Goal: Find specific page/section: Find specific page/section

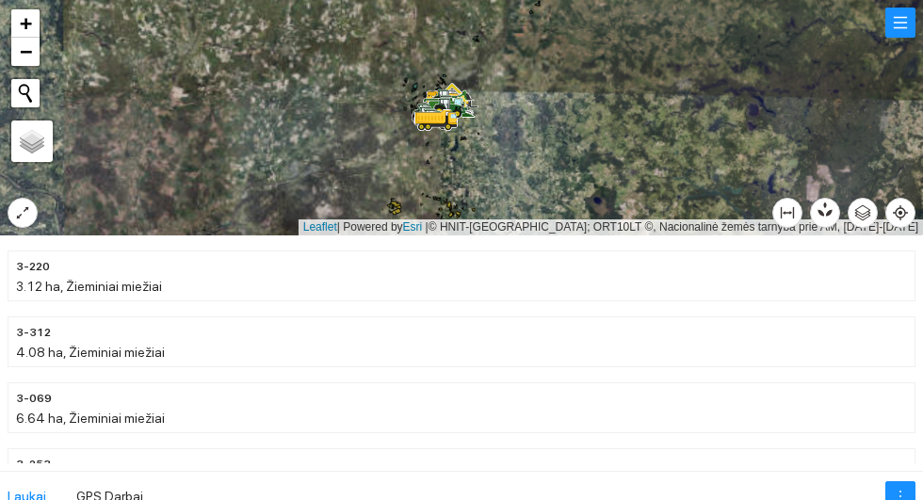
click at [12, 226] on div at bounding box center [461, 117] width 923 height 235
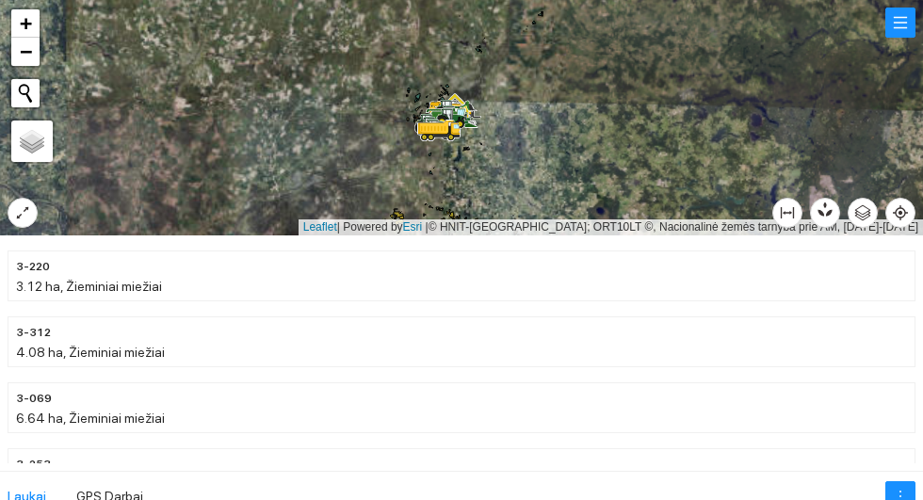
click at [6, 215] on div at bounding box center [461, 117] width 923 height 235
click at [17, 211] on icon "expand-alt" at bounding box center [22, 212] width 15 height 15
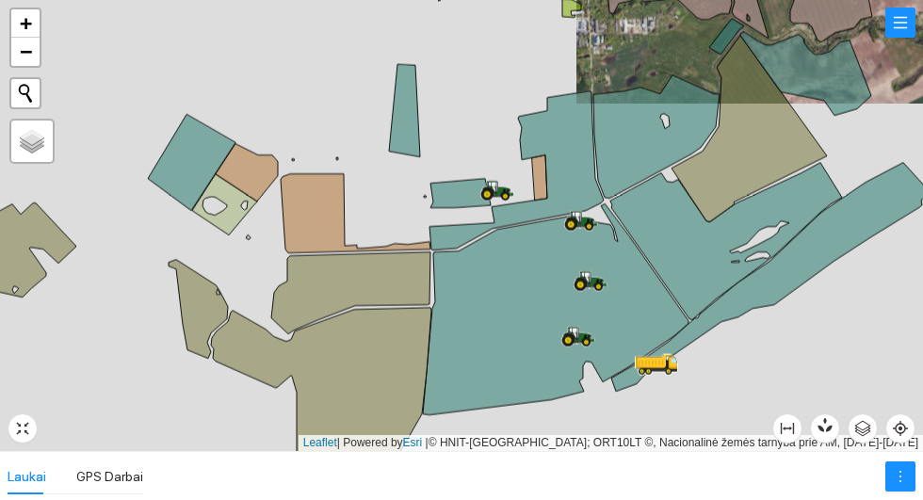
click at [203, 314] on icon at bounding box center [198, 309] width 59 height 99
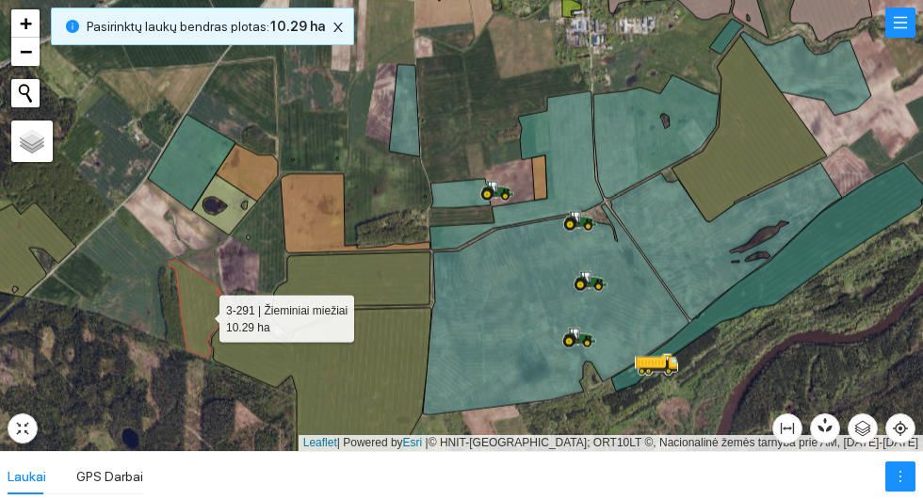
scroll to position [7035, 0]
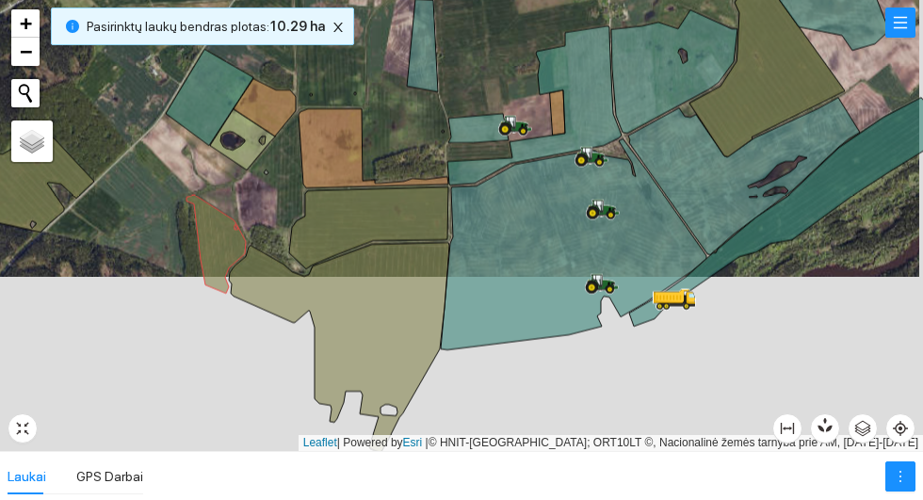
click at [466, 136] on icon at bounding box center [478, 128] width 60 height 29
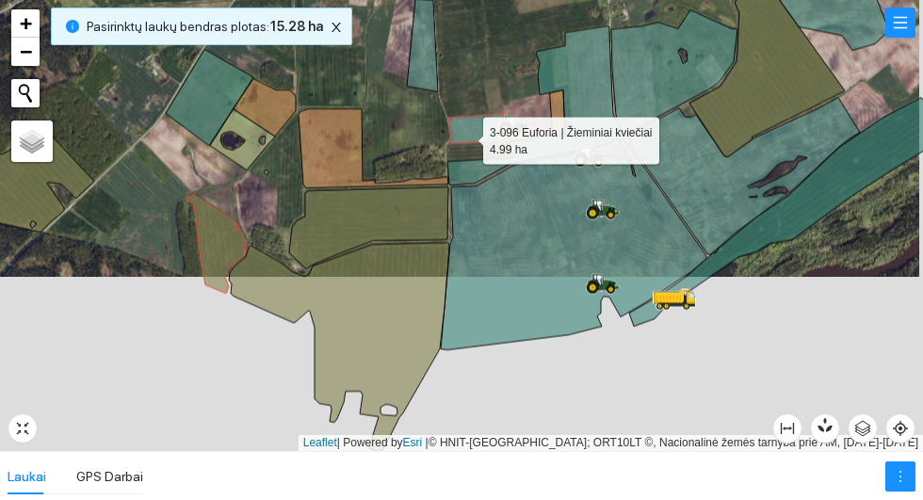
scroll to position [8351, 0]
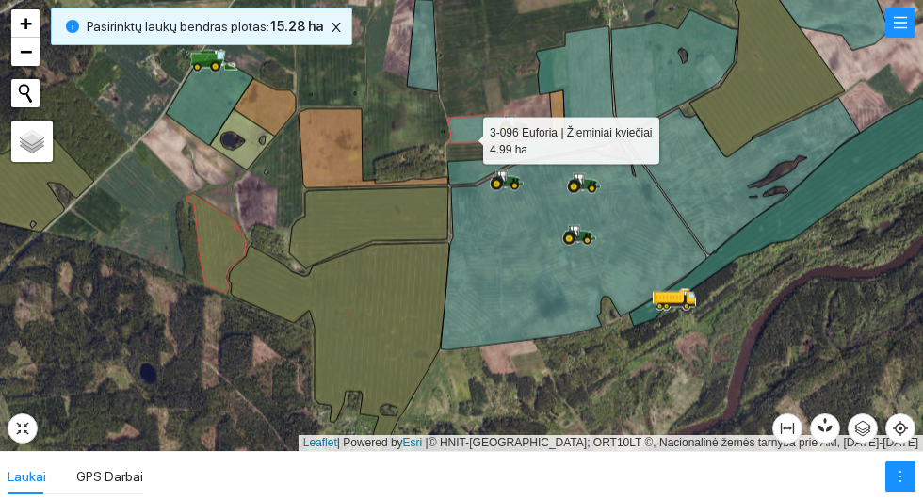
click at [463, 124] on icon at bounding box center [478, 128] width 60 height 29
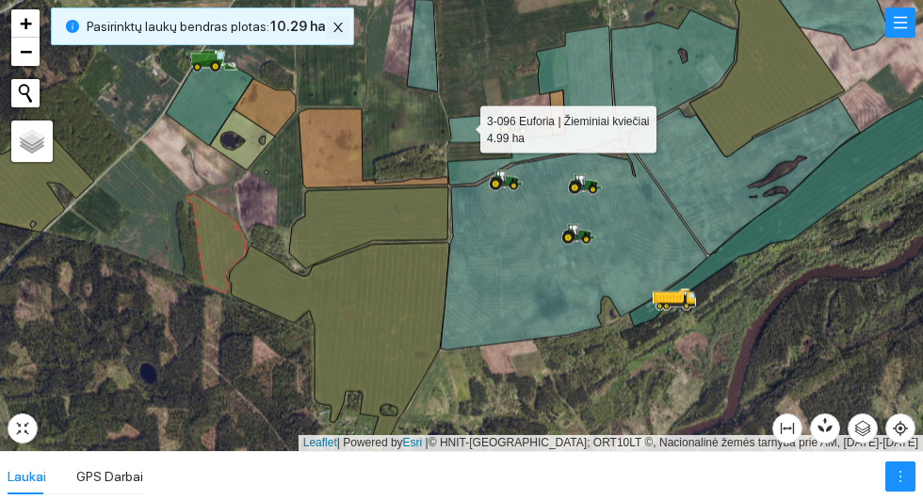
click at [333, 32] on icon "close" at bounding box center [337, 27] width 9 height 9
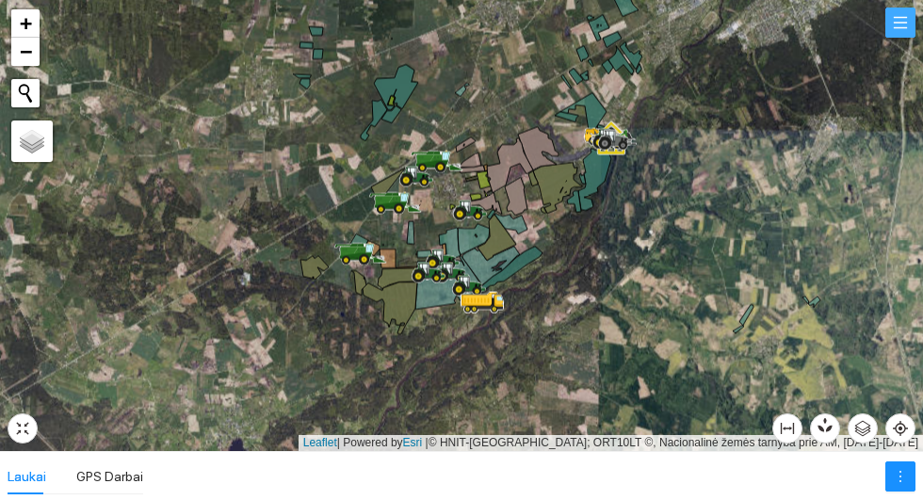
click at [903, 37] on button "button" at bounding box center [900, 23] width 30 height 30
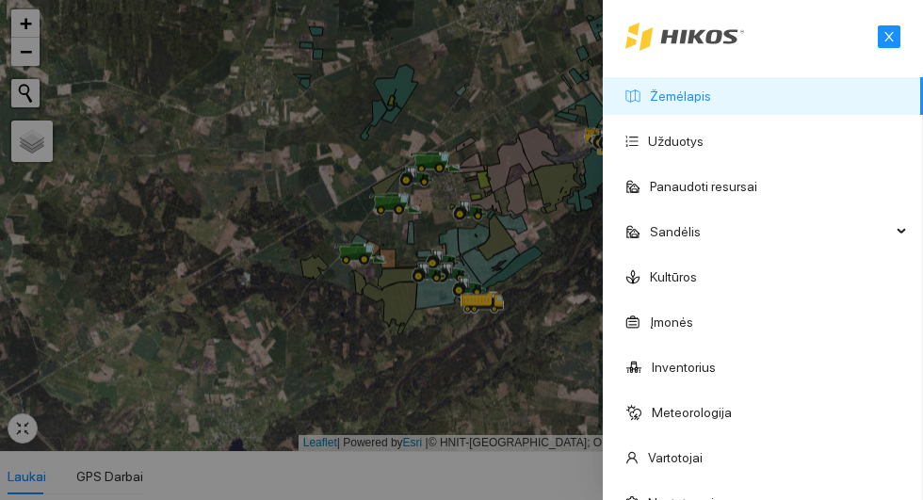
scroll to position [391, 0]
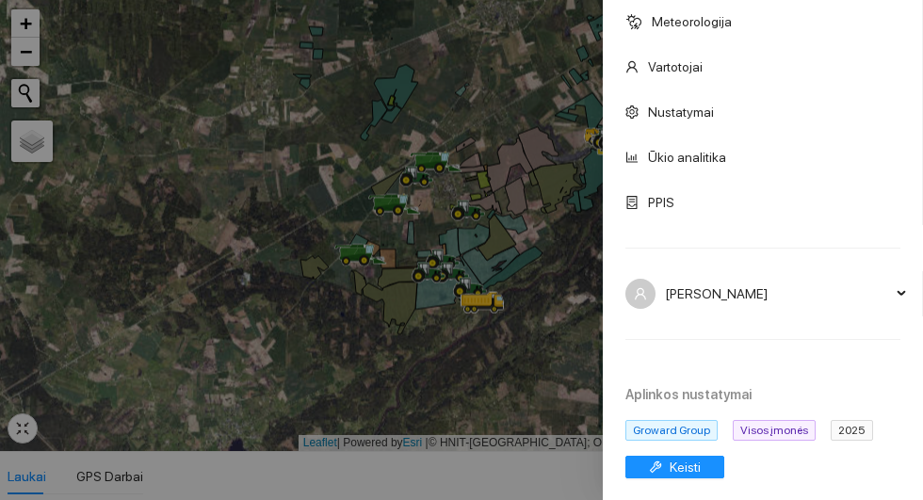
click at [840, 437] on span "2025" at bounding box center [852, 430] width 42 height 21
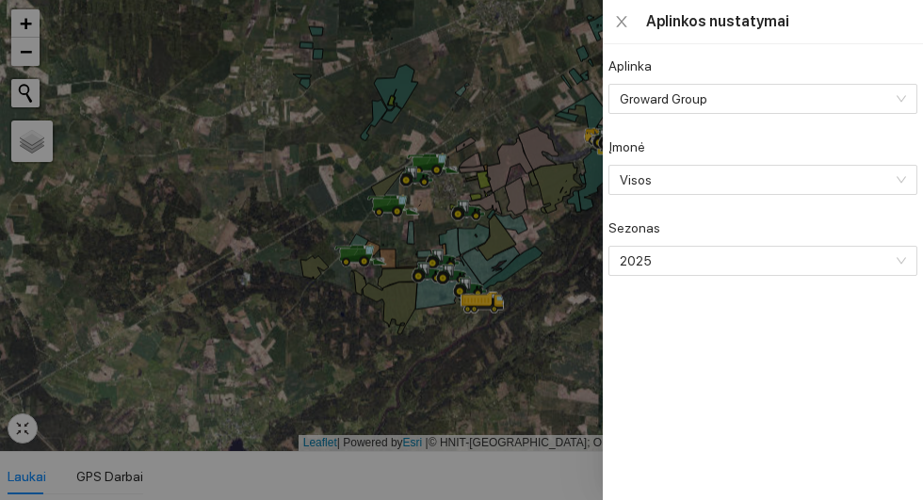
click at [782, 268] on span "2025" at bounding box center [761, 261] width 283 height 28
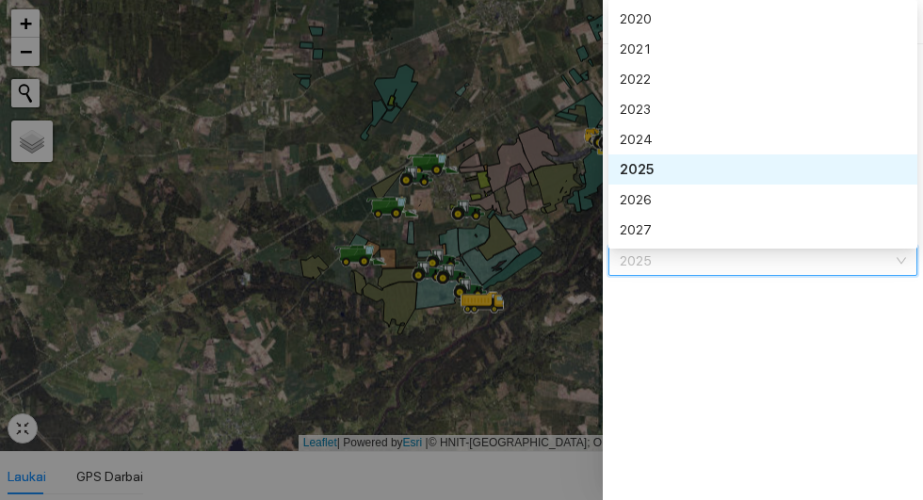
click at [687, 210] on div "2026" at bounding box center [761, 199] width 283 height 21
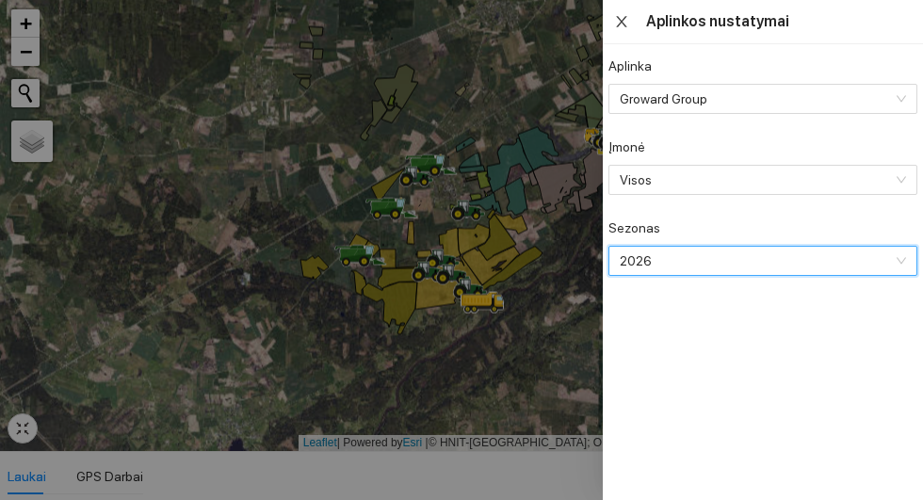
click at [629, 29] on icon "close" at bounding box center [621, 21] width 15 height 15
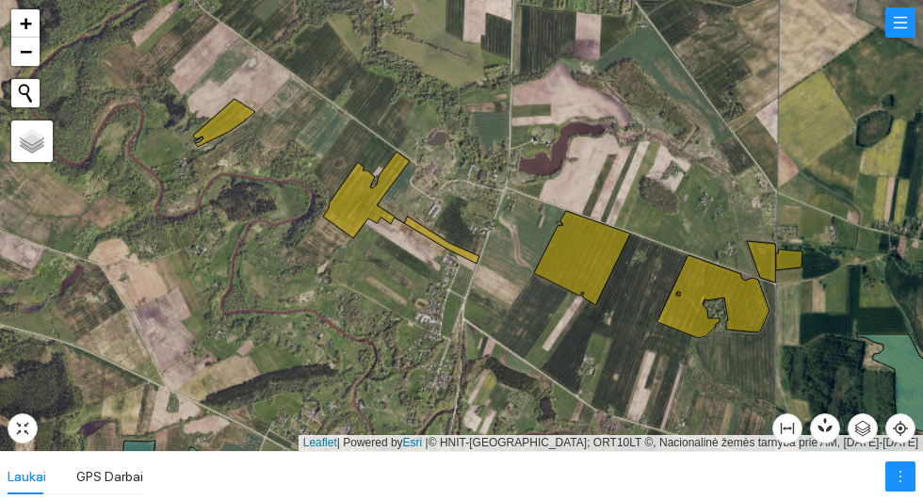
click at [226, 120] on icon at bounding box center [224, 123] width 62 height 48
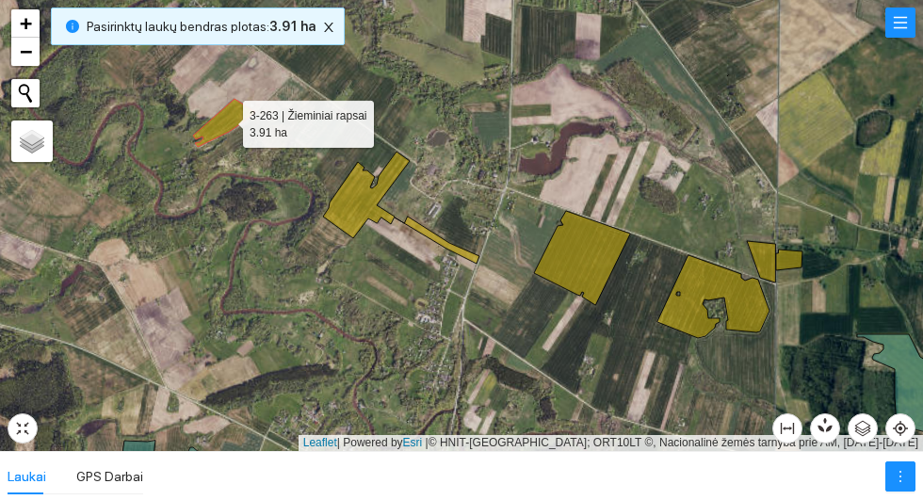
scroll to position [8218, 0]
click at [354, 213] on icon at bounding box center [401, 208] width 156 height 112
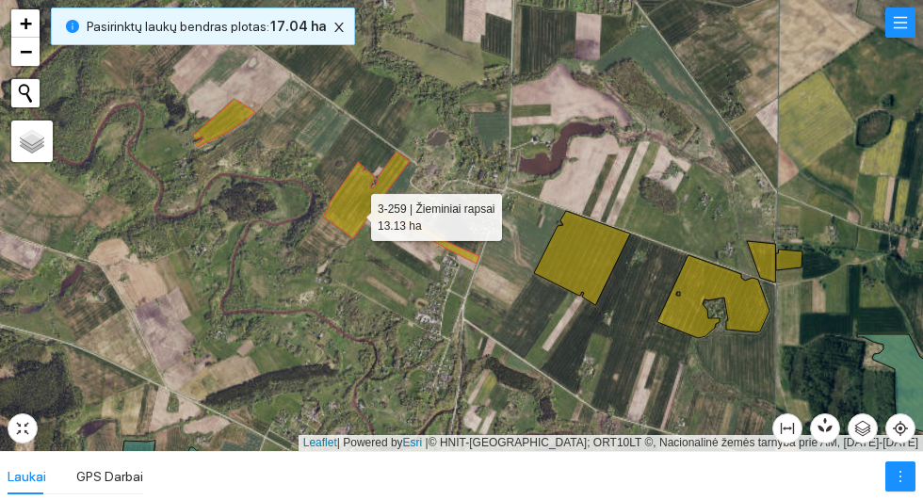
scroll to position [11245, 0]
click at [582, 251] on icon at bounding box center [582, 258] width 96 height 94
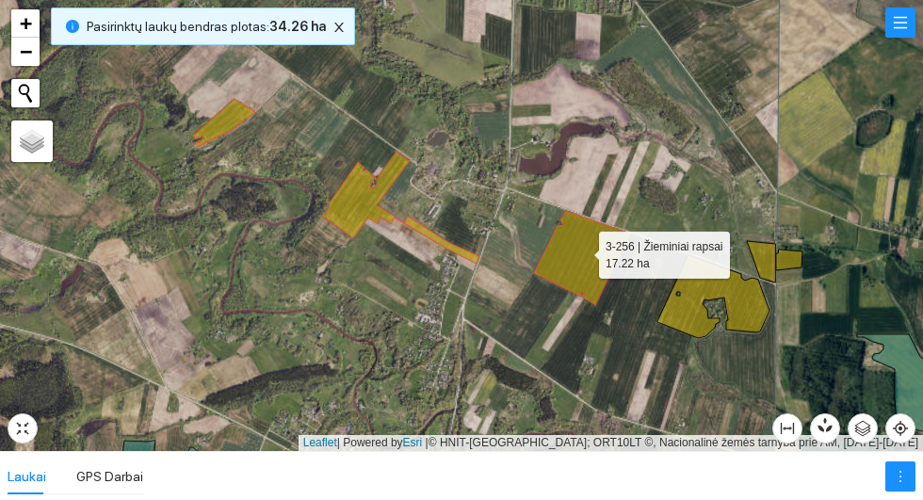
scroll to position [7956, 0]
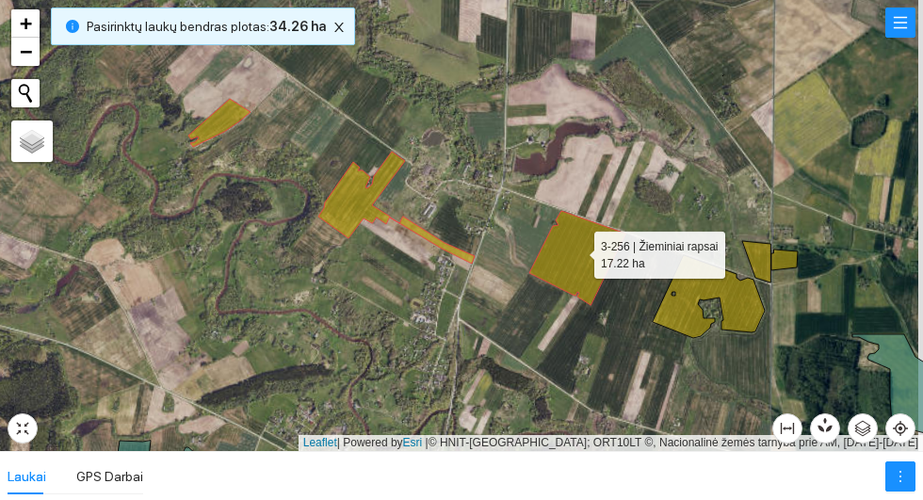
click at [741, 316] on icon at bounding box center [709, 296] width 112 height 83
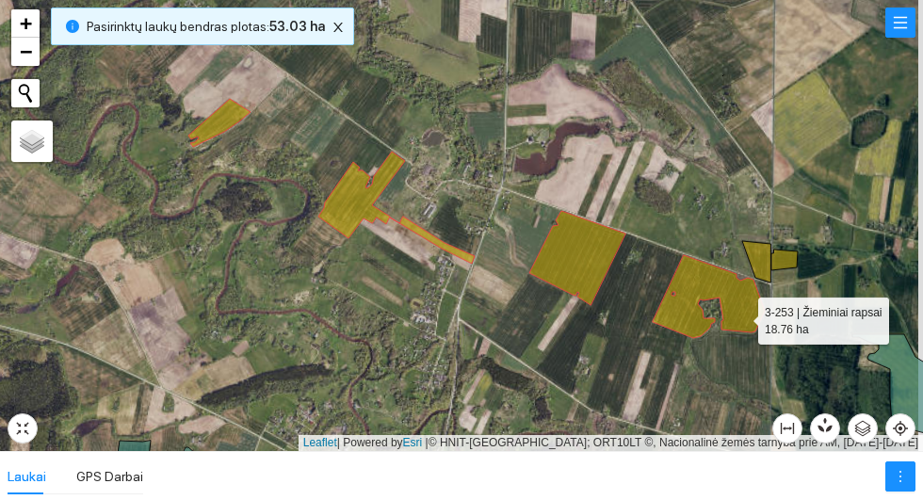
scroll to position [11180, 0]
click at [749, 266] on div at bounding box center [461, 225] width 923 height 451
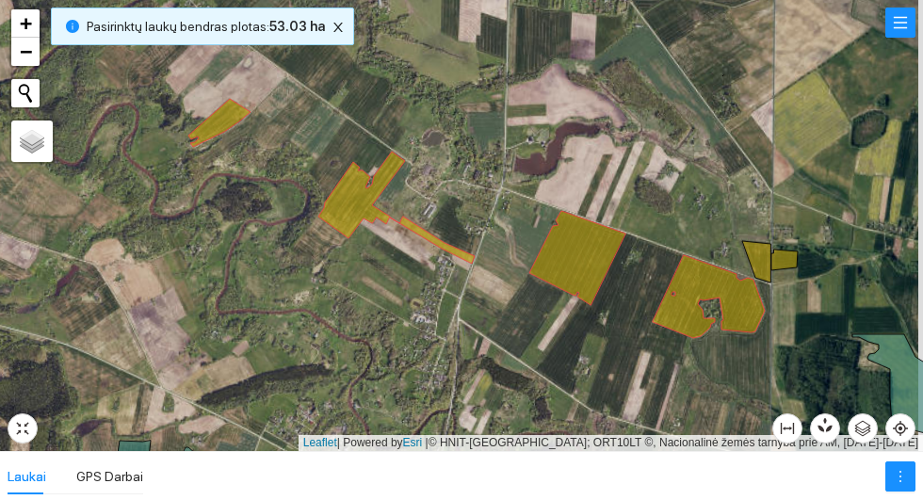
click at [753, 259] on icon at bounding box center [756, 261] width 28 height 41
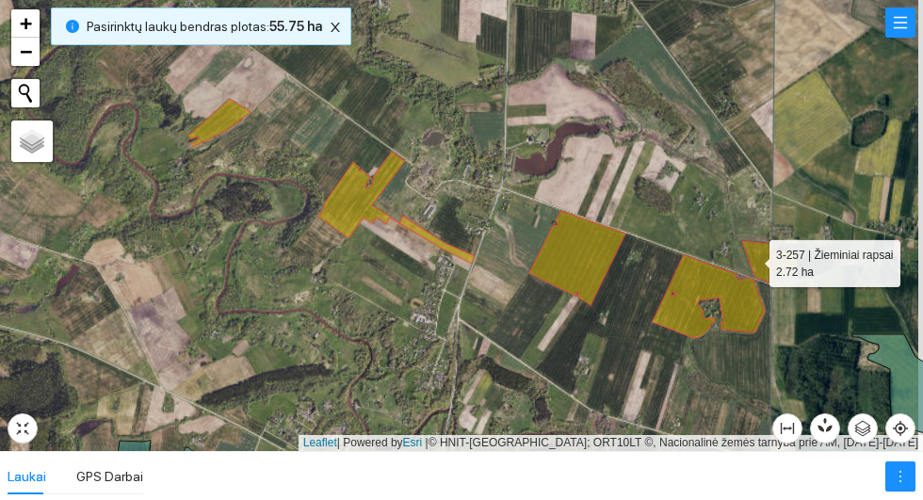
scroll to position [8153, 0]
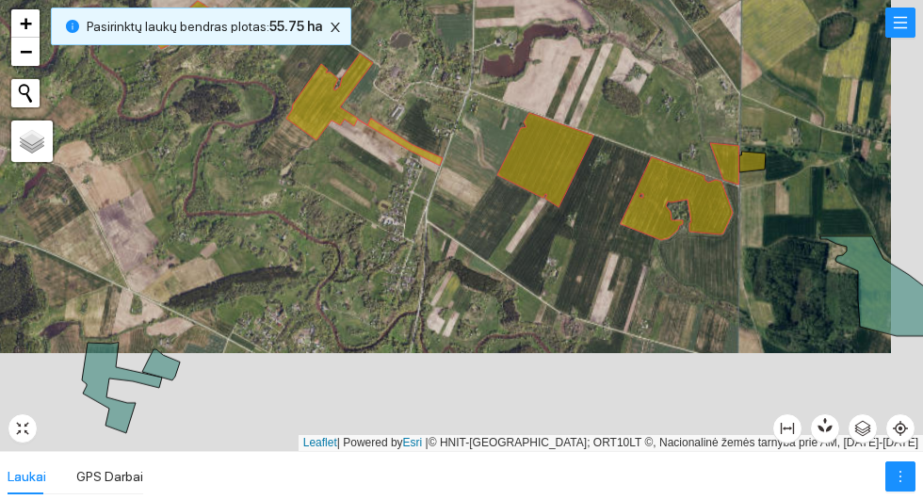
click at [749, 177] on div at bounding box center [461, 225] width 923 height 451
click at [751, 173] on div at bounding box center [461, 225] width 923 height 451
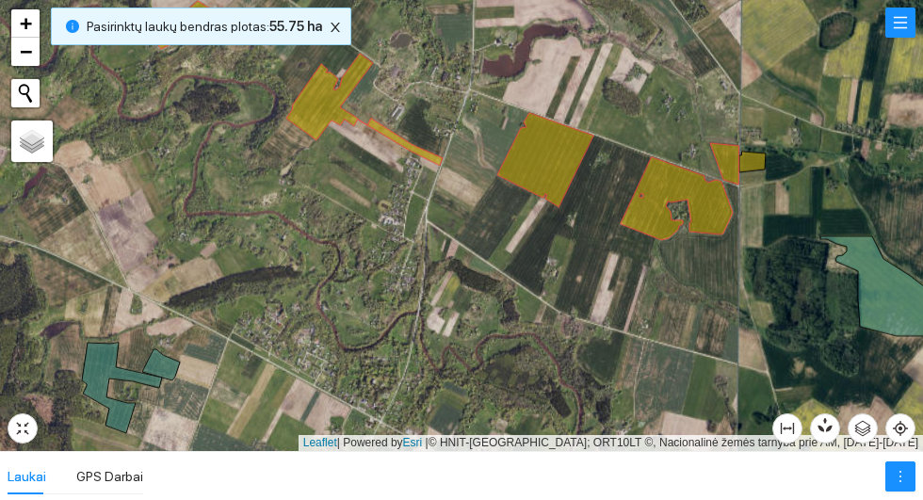
click at [754, 163] on icon at bounding box center [752, 162] width 26 height 21
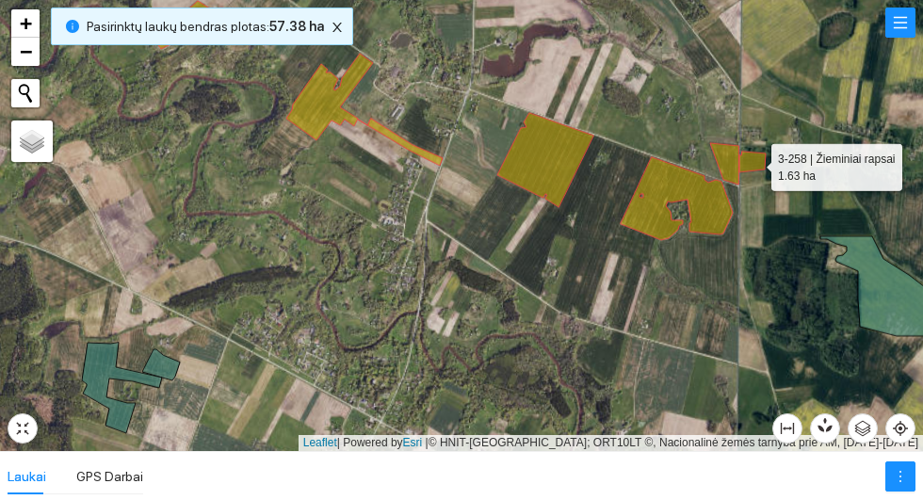
scroll to position [4735, 0]
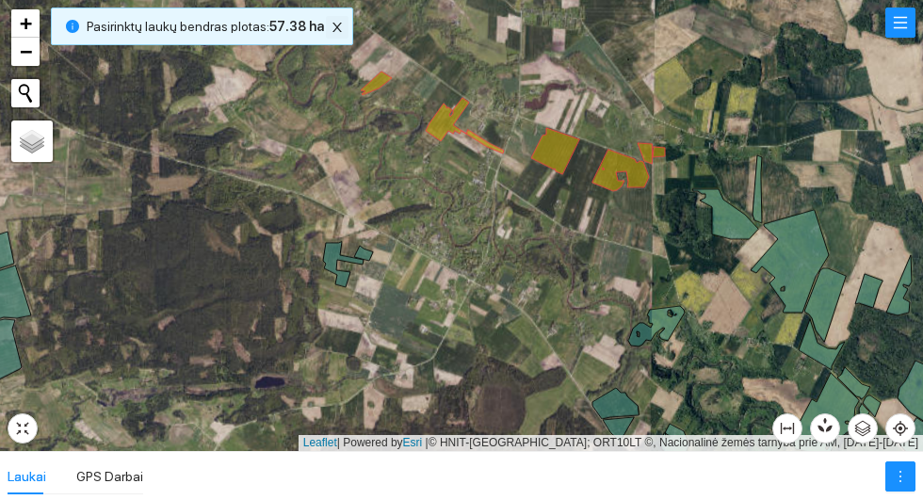
click at [341, 32] on icon "close" at bounding box center [337, 27] width 9 height 9
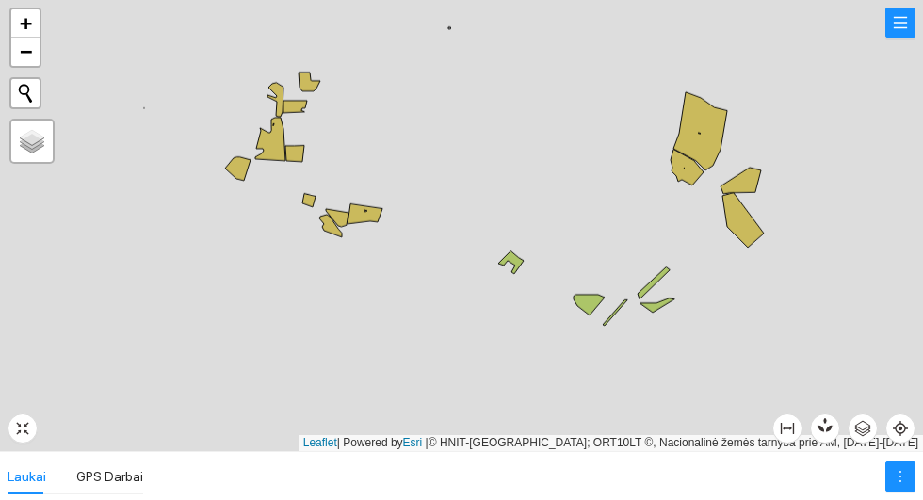
click at [737, 235] on icon at bounding box center [742, 220] width 41 height 55
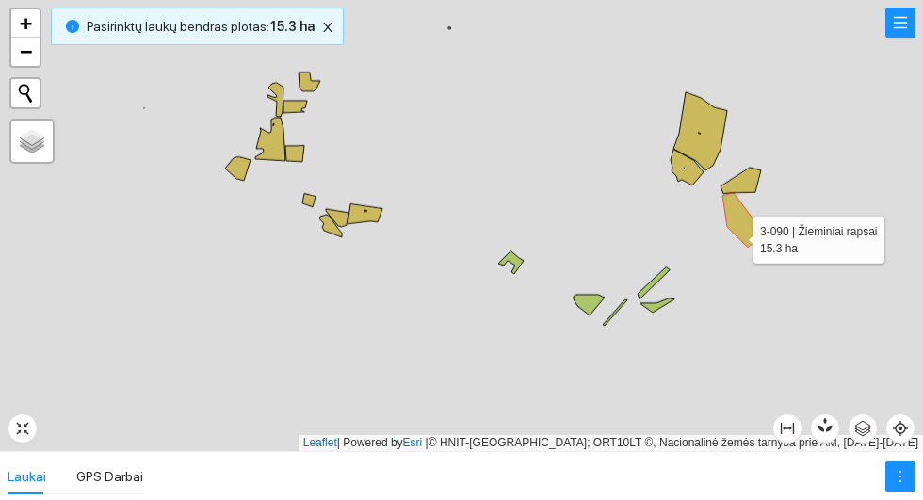
scroll to position [3748, 0]
click at [740, 184] on icon at bounding box center [741, 181] width 41 height 26
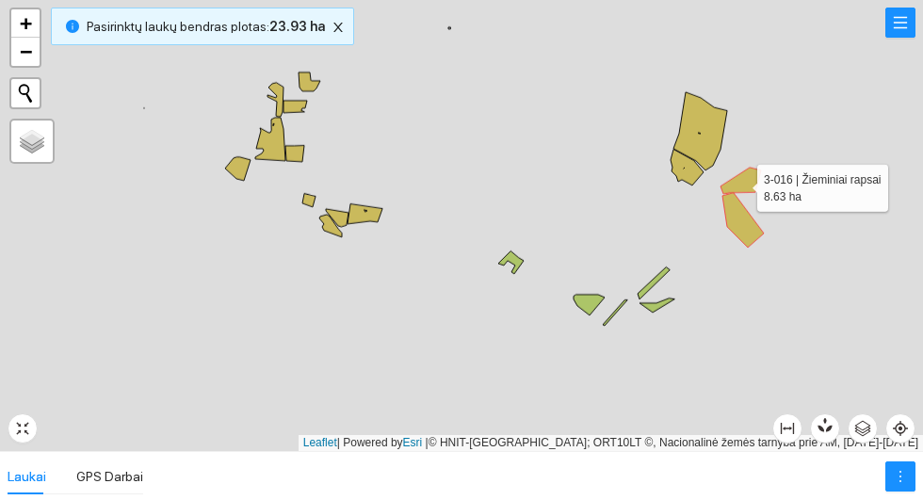
scroll to position [7761, 0]
click at [704, 131] on icon at bounding box center [700, 131] width 54 height 78
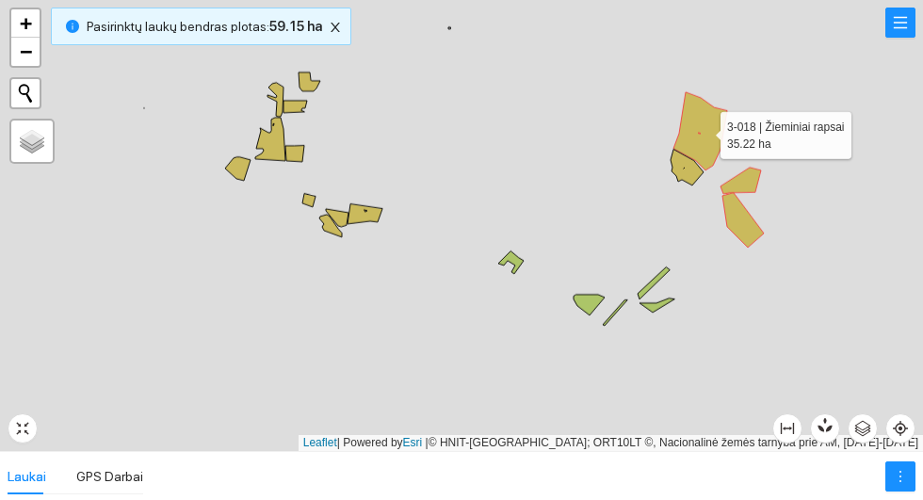
scroll to position [7892, 0]
click at [695, 185] on icon at bounding box center [687, 168] width 33 height 36
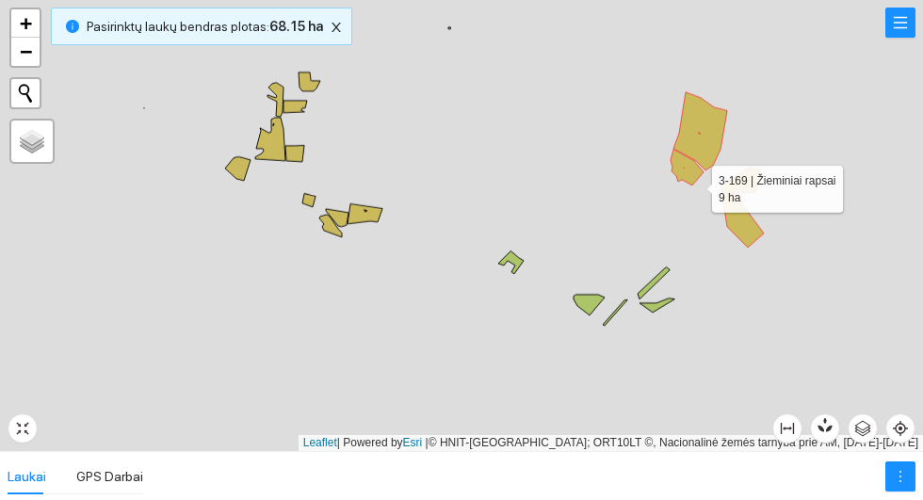
scroll to position [11117, 0]
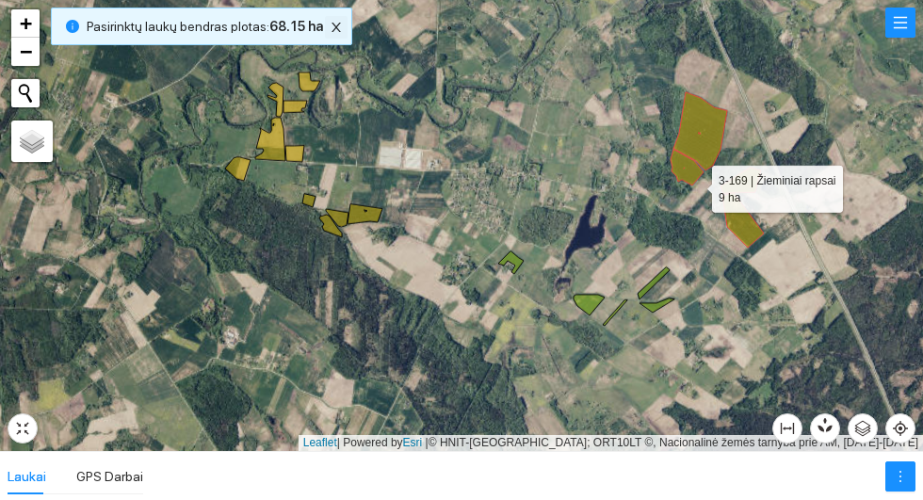
click at [333, 34] on icon "close" at bounding box center [336, 27] width 13 height 13
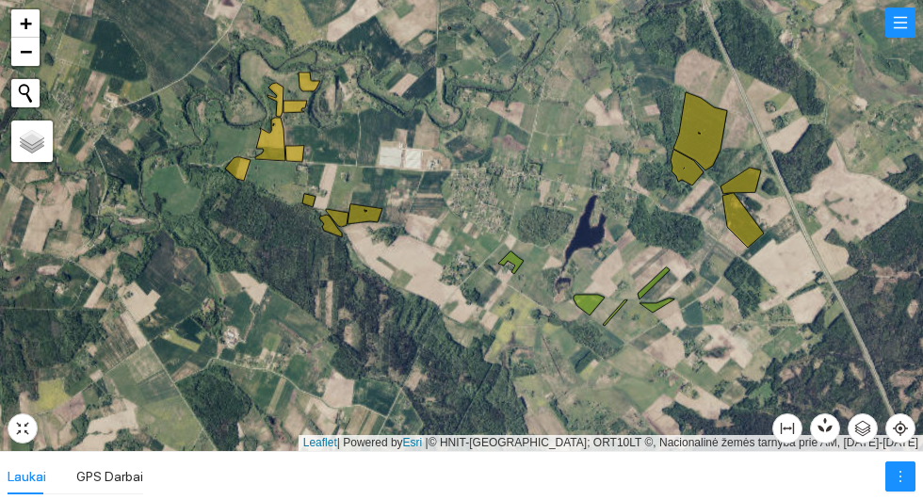
click at [380, 224] on icon at bounding box center [365, 214] width 35 height 20
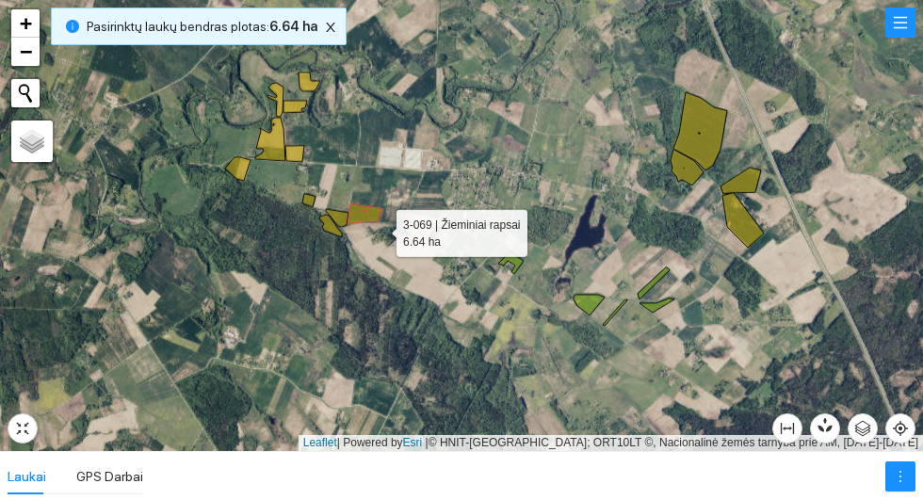
scroll to position [7827, 0]
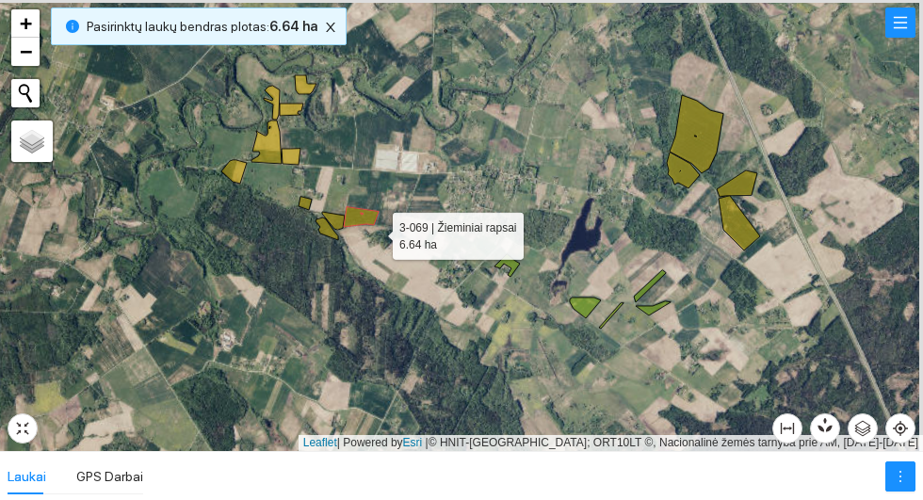
click at [343, 230] on icon at bounding box center [333, 221] width 23 height 18
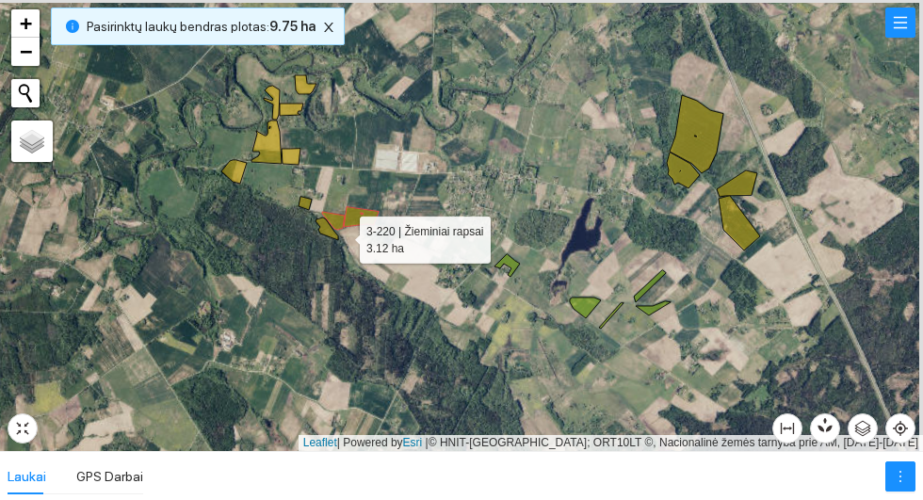
scroll to position [3485, 0]
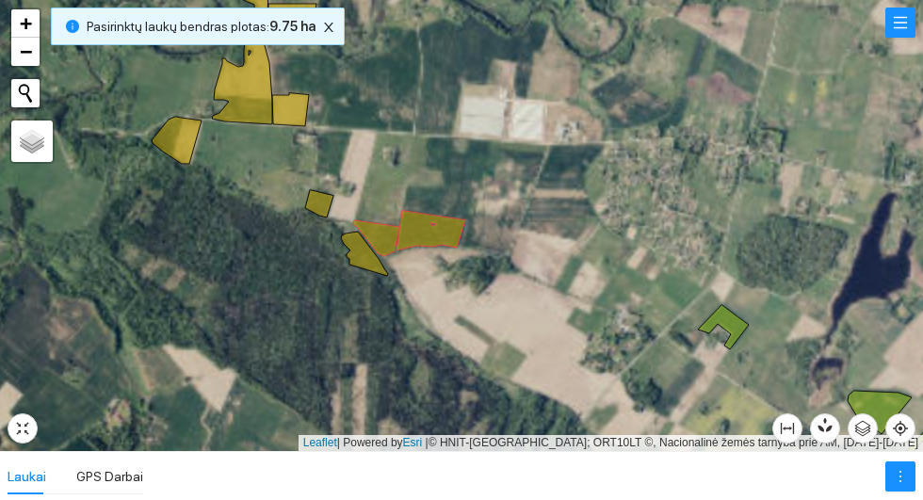
click at [325, 272] on div at bounding box center [461, 225] width 923 height 451
click at [364, 268] on icon at bounding box center [364, 254] width 47 height 44
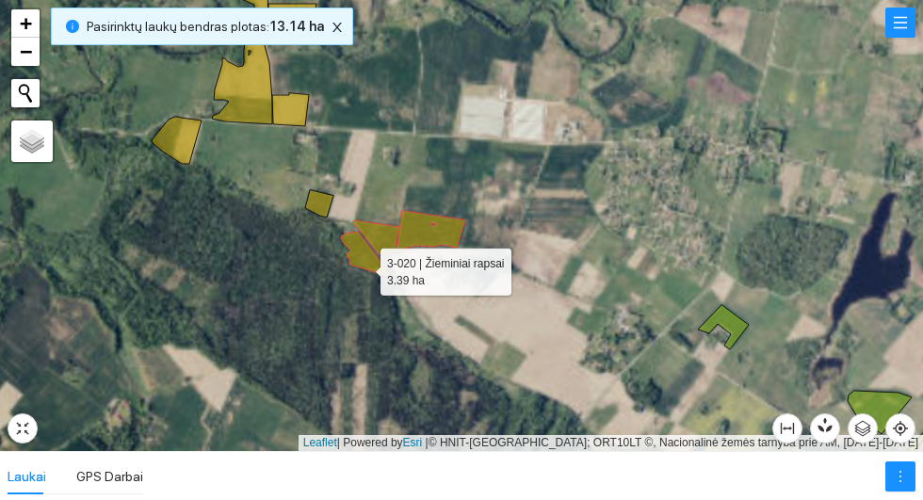
scroll to position [7631, 0]
click at [329, 212] on icon at bounding box center [319, 203] width 28 height 27
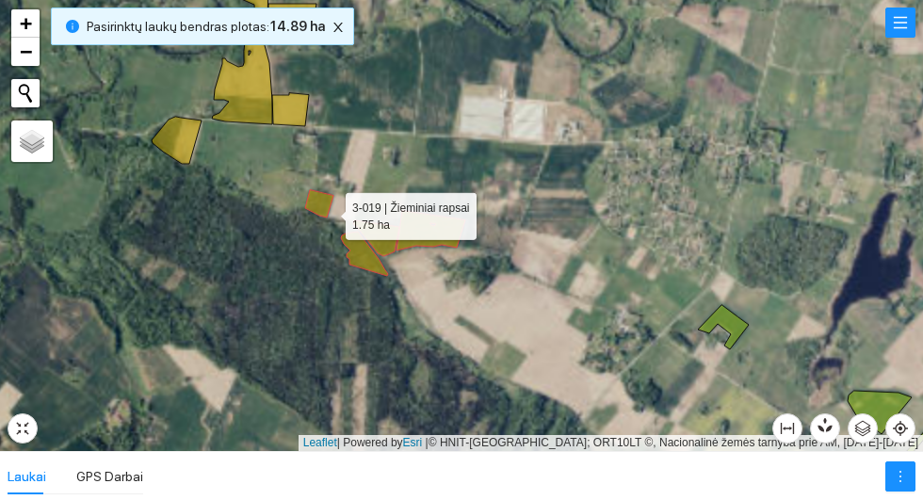
scroll to position [11052, 0]
click at [303, 122] on icon at bounding box center [290, 109] width 37 height 33
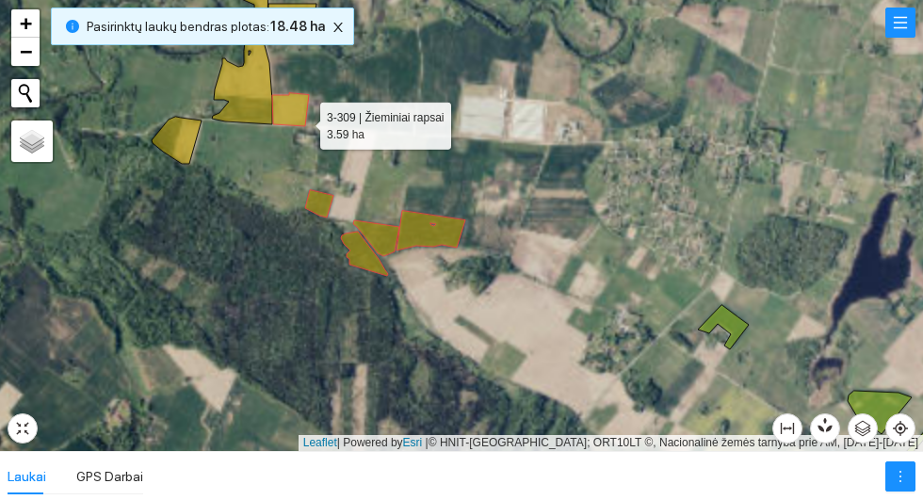
click at [244, 99] on icon at bounding box center [242, 82] width 60 height 86
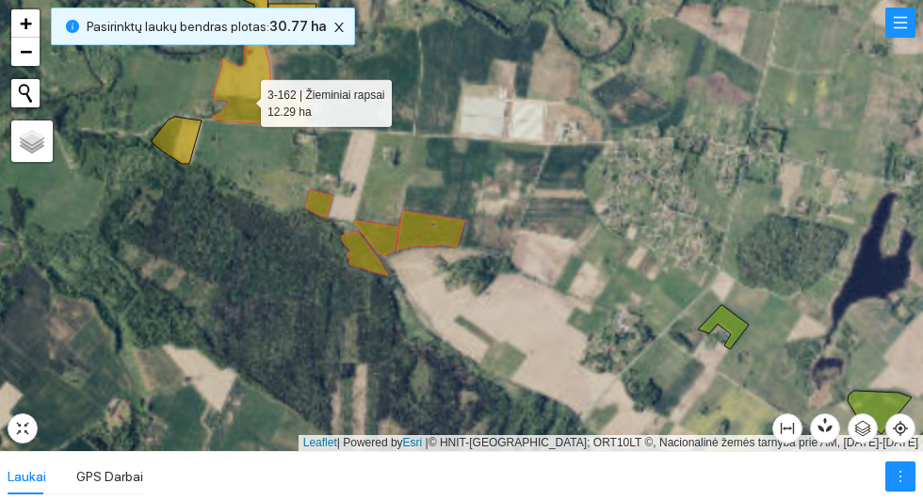
click at [179, 136] on icon at bounding box center [177, 140] width 50 height 47
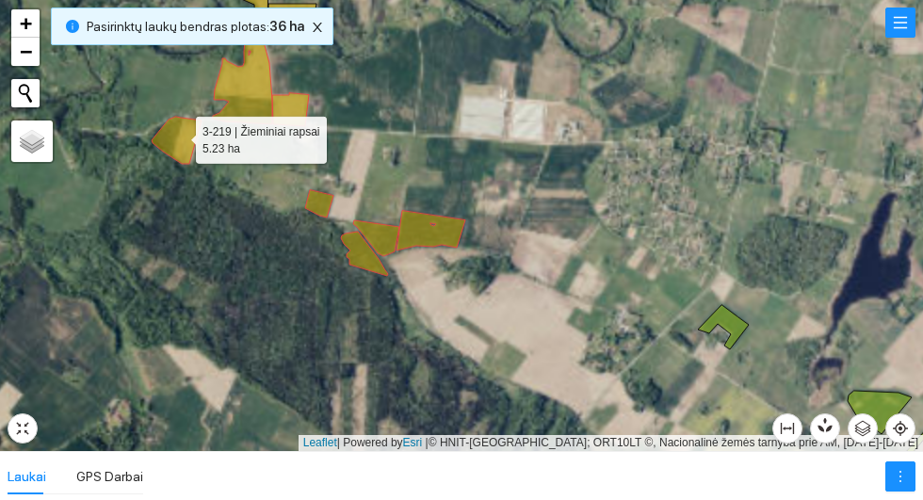
scroll to position [3947, 0]
click at [316, 32] on icon "close" at bounding box center [317, 27] width 9 height 9
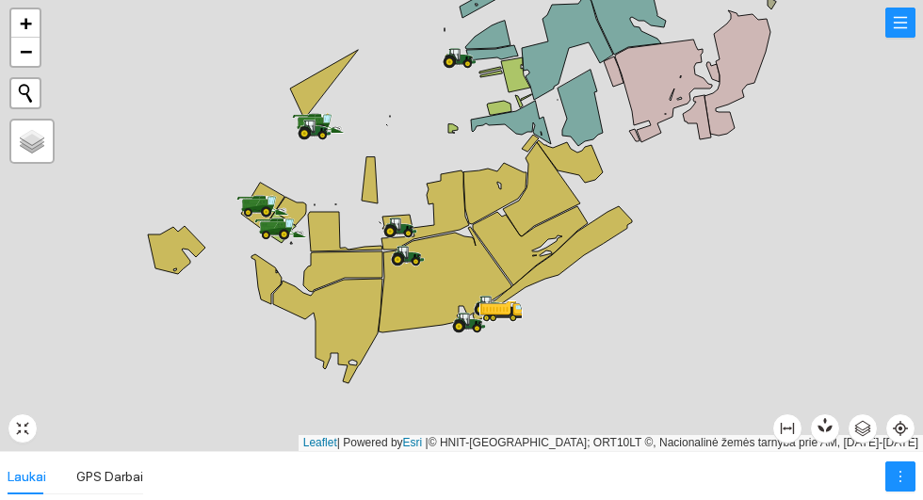
click at [595, 240] on icon at bounding box center [552, 263] width 159 height 115
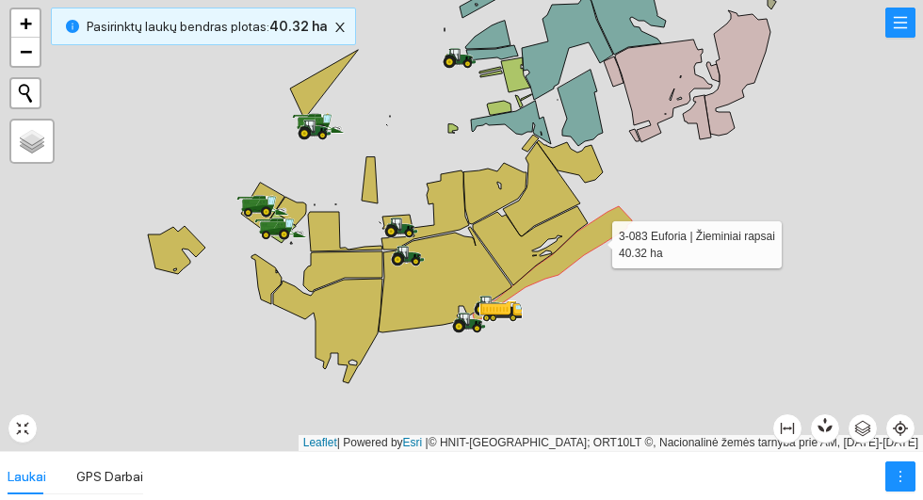
scroll to position [4803, 0]
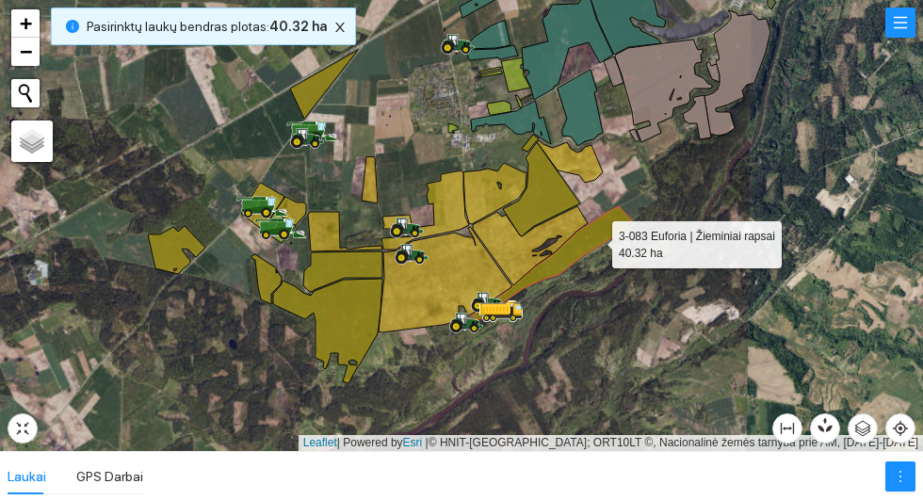
click at [503, 260] on icon at bounding box center [530, 245] width 115 height 79
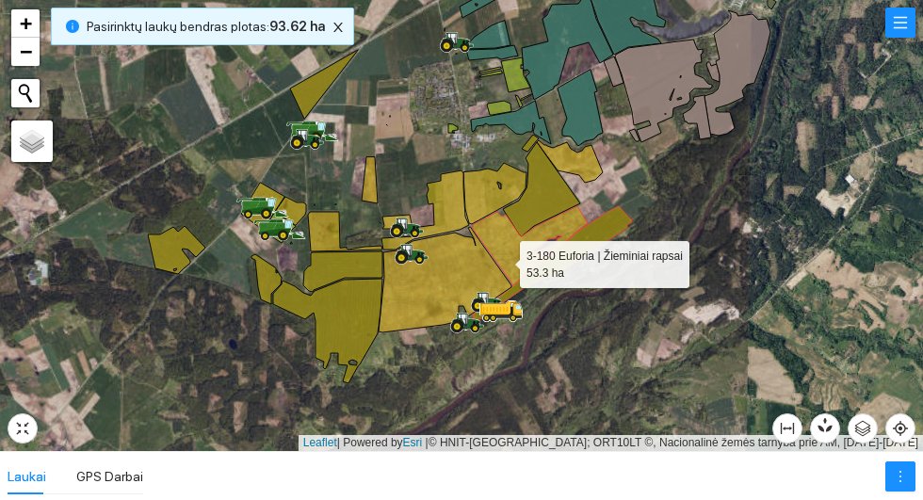
click at [553, 188] on icon at bounding box center [541, 189] width 77 height 94
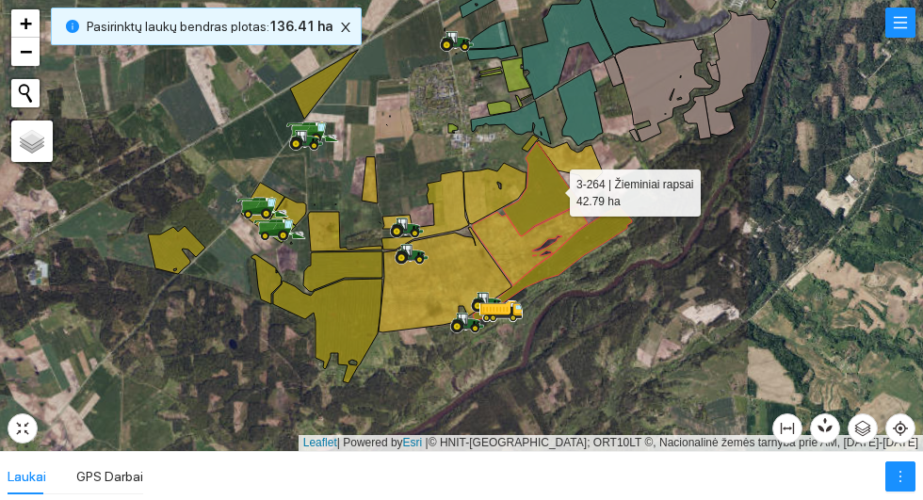
click at [571, 157] on icon at bounding box center [570, 161] width 66 height 42
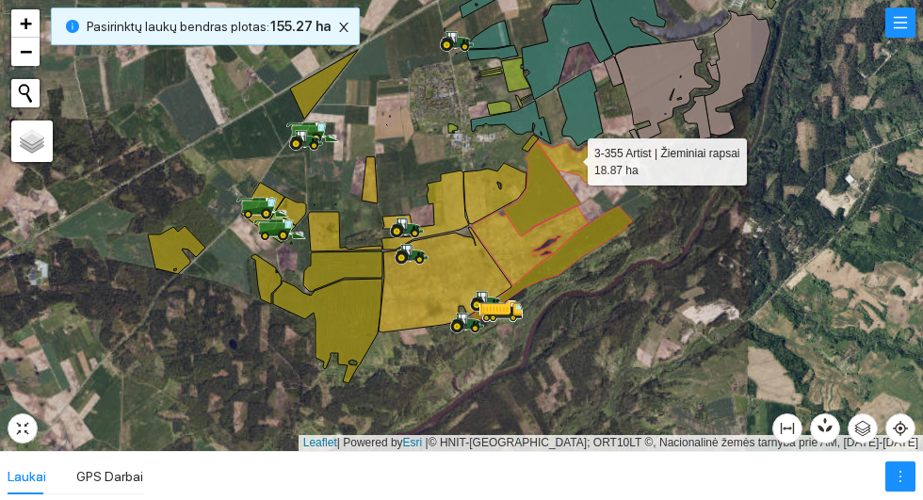
scroll to position [4473, 0]
click at [486, 197] on icon at bounding box center [494, 193] width 63 height 61
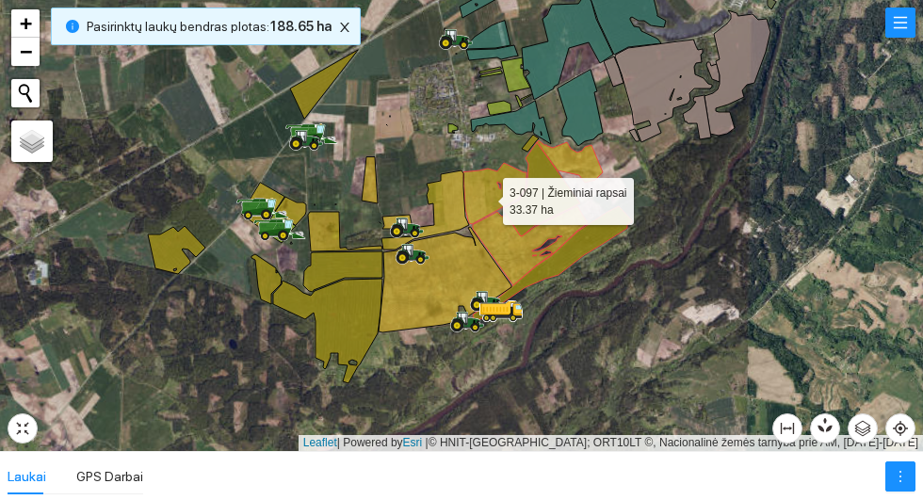
click at [443, 203] on icon at bounding box center [425, 209] width 88 height 79
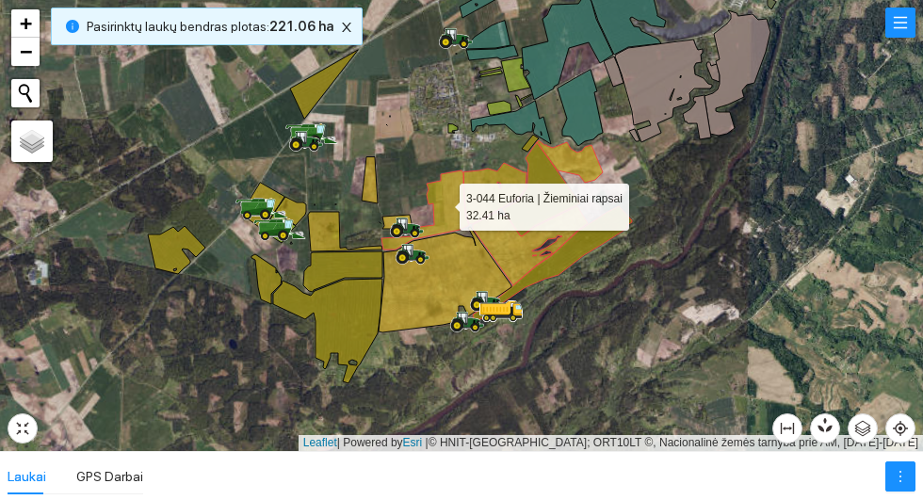
click at [449, 284] on icon at bounding box center [445, 279] width 133 height 105
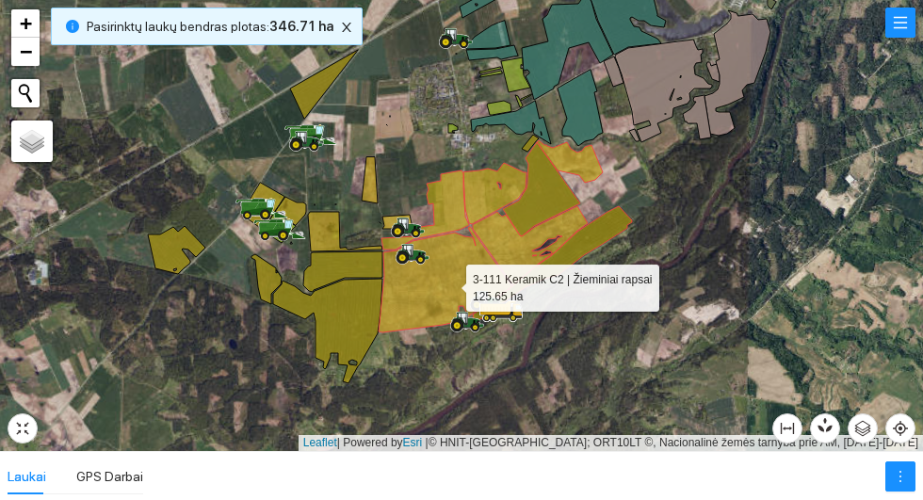
scroll to position [9279, 0]
click at [340, 346] on icon at bounding box center [327, 331] width 109 height 105
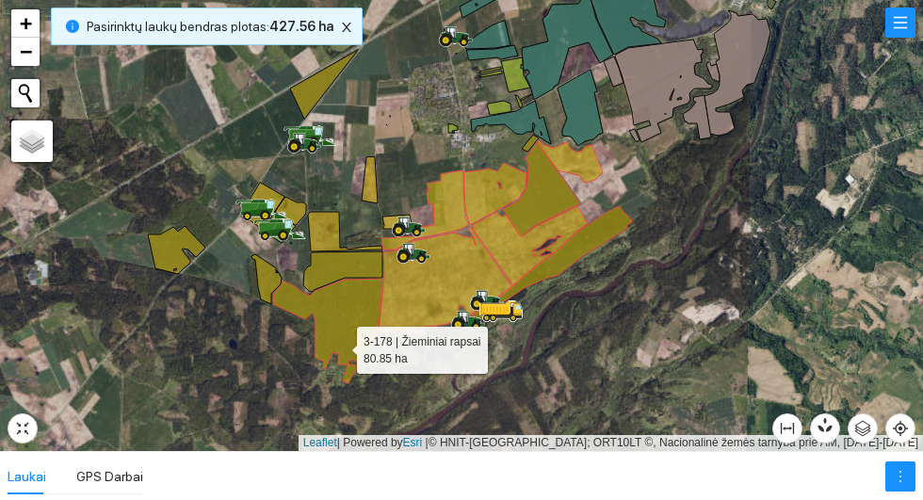
scroll to position [9213, 0]
click at [337, 269] on icon at bounding box center [342, 271] width 79 height 41
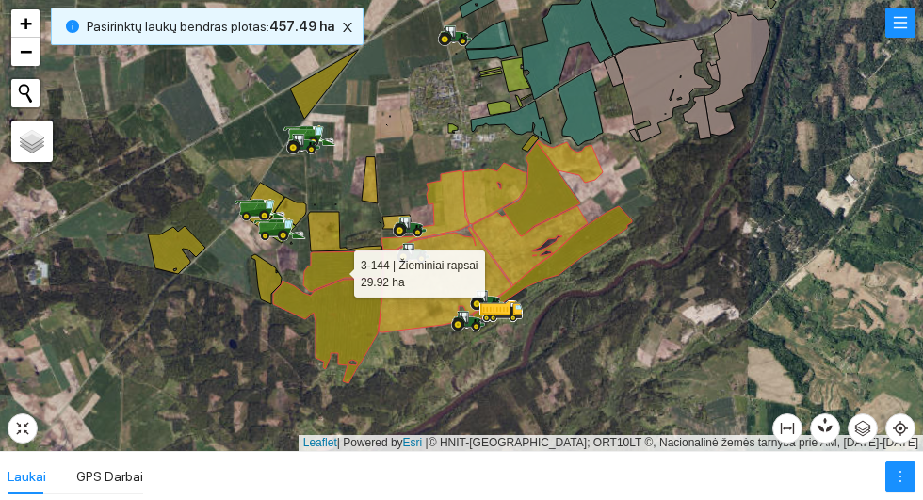
scroll to position [8357, 0]
click at [261, 282] on icon at bounding box center [266, 279] width 30 height 50
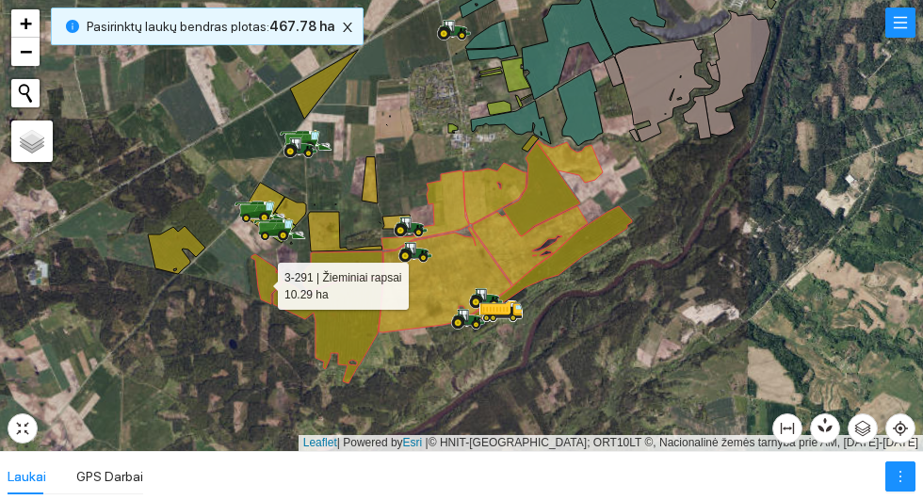
scroll to position [8292, 0]
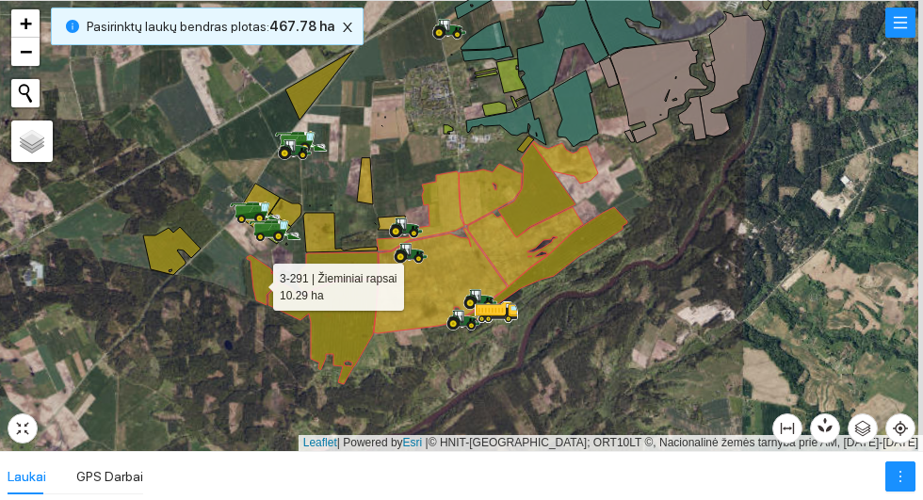
click at [432, 257] on icon at bounding box center [440, 280] width 133 height 105
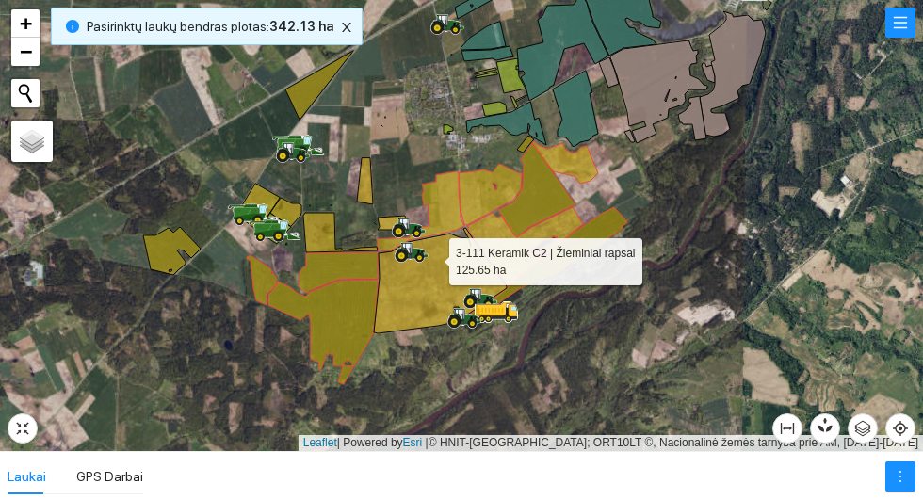
click at [174, 257] on icon at bounding box center [171, 251] width 57 height 48
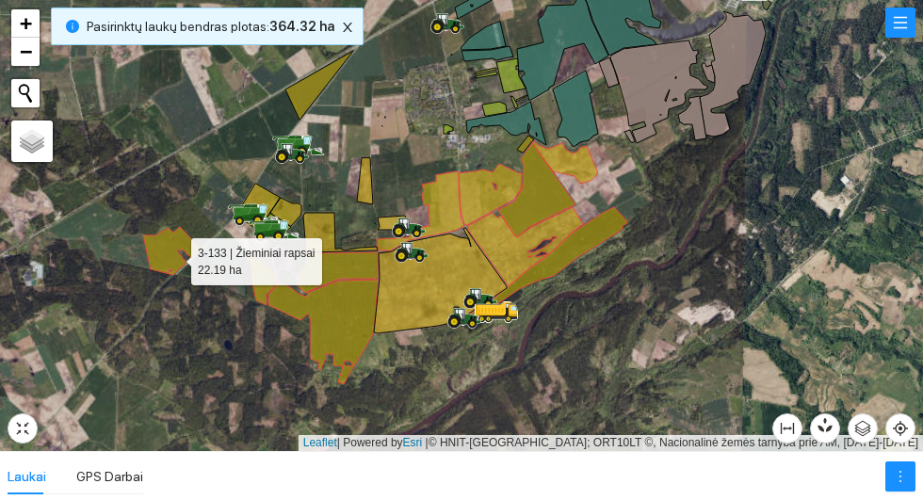
click at [311, 90] on icon at bounding box center [319, 85] width 68 height 69
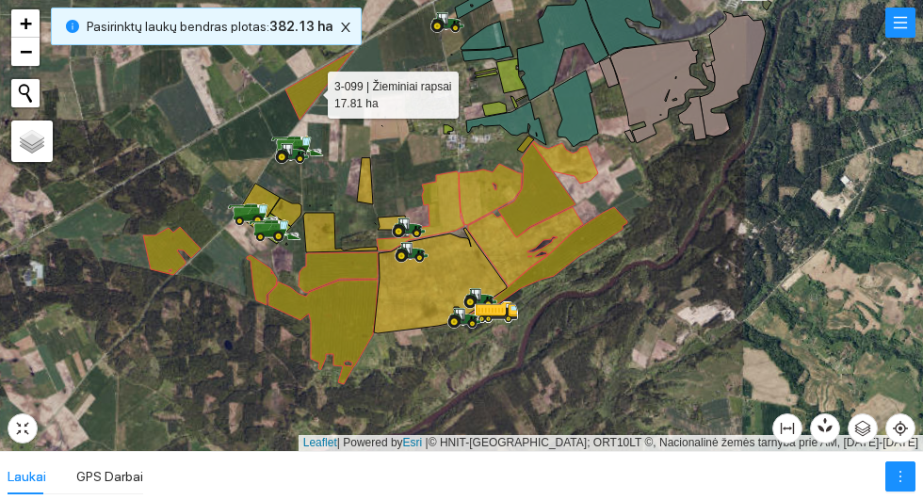
scroll to position [8027, 0]
click at [364, 192] on icon at bounding box center [365, 181] width 16 height 46
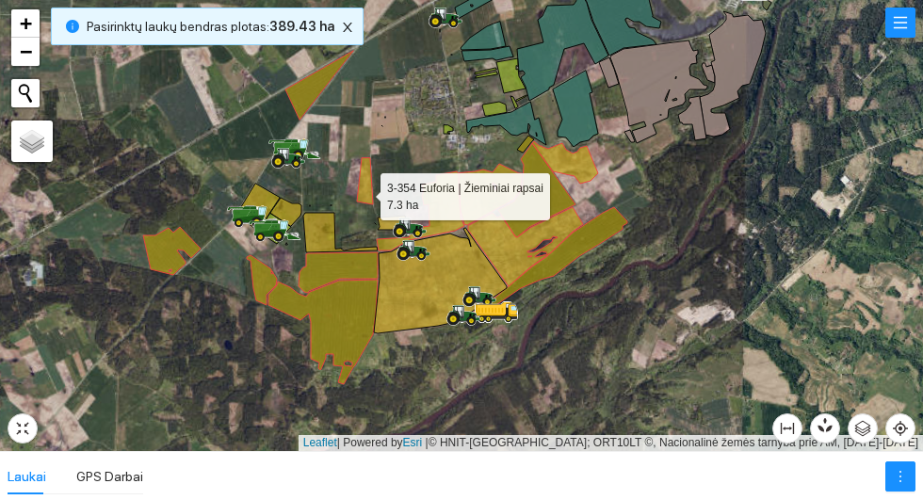
scroll to position [4672, 0]
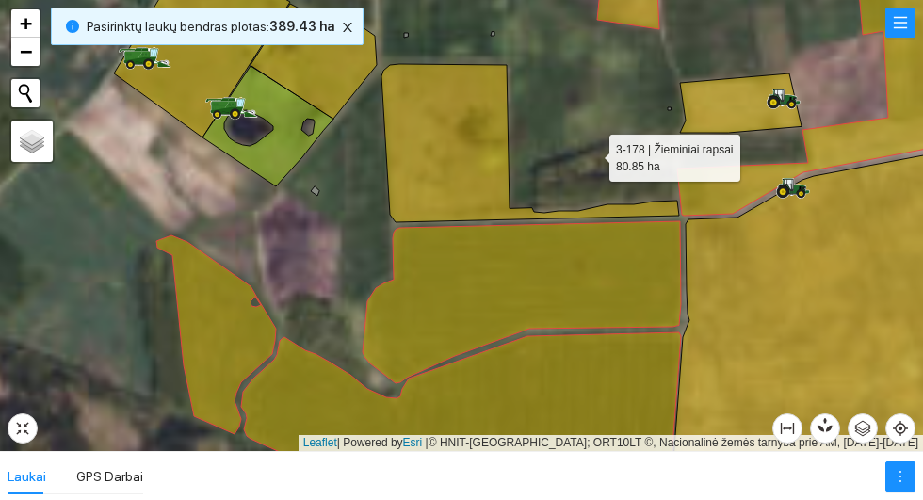
click at [734, 108] on icon at bounding box center [741, 102] width 122 height 59
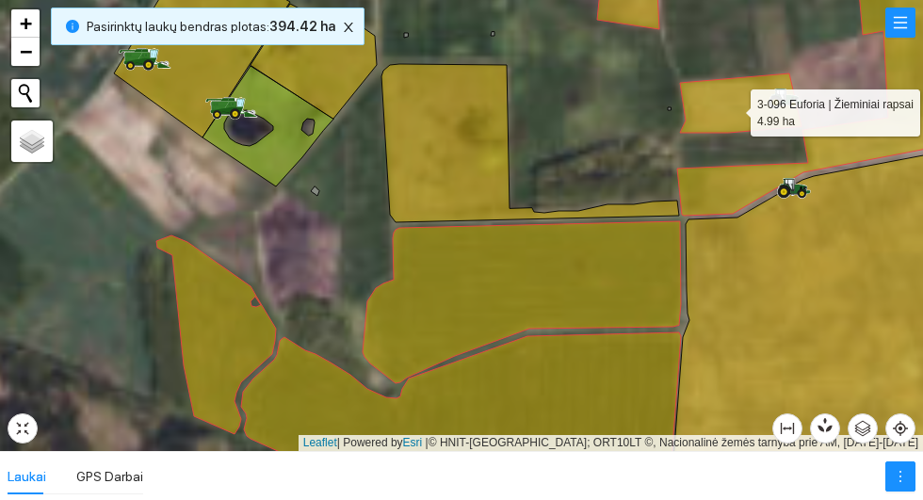
scroll to position [9082, 0]
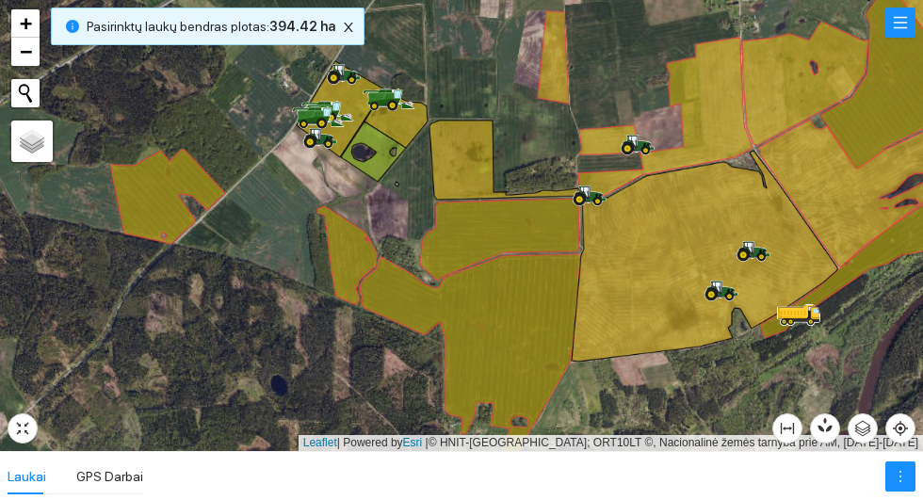
scroll to position [9082, 0]
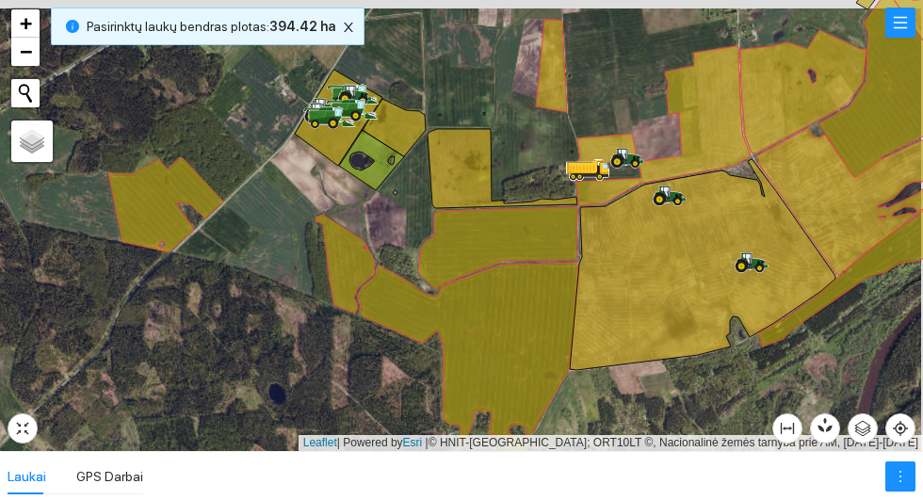
click at [673, 212] on icon at bounding box center [703, 264] width 266 height 211
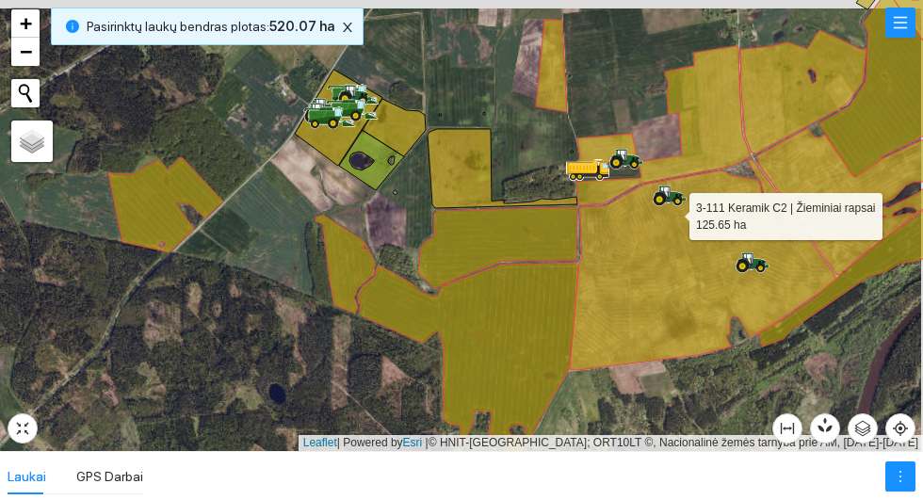
scroll to position [9280, 0]
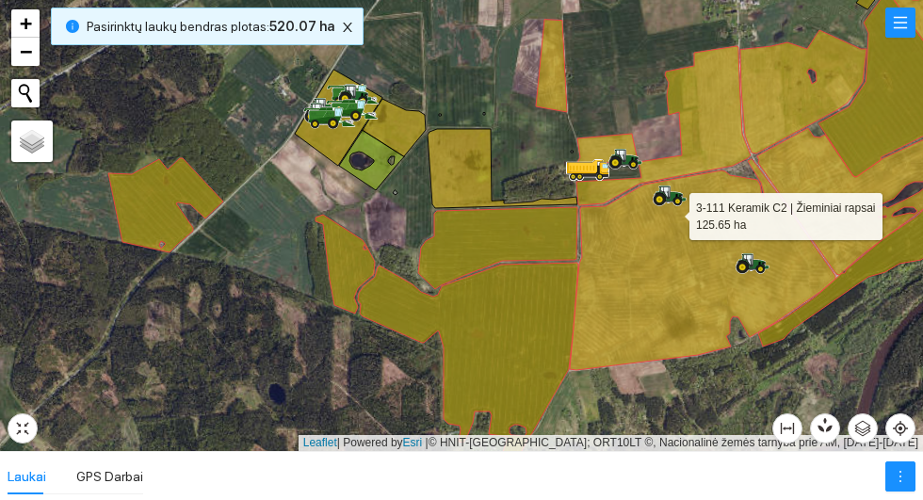
click at [672, 202] on icon at bounding box center [664, 197] width 19 height 10
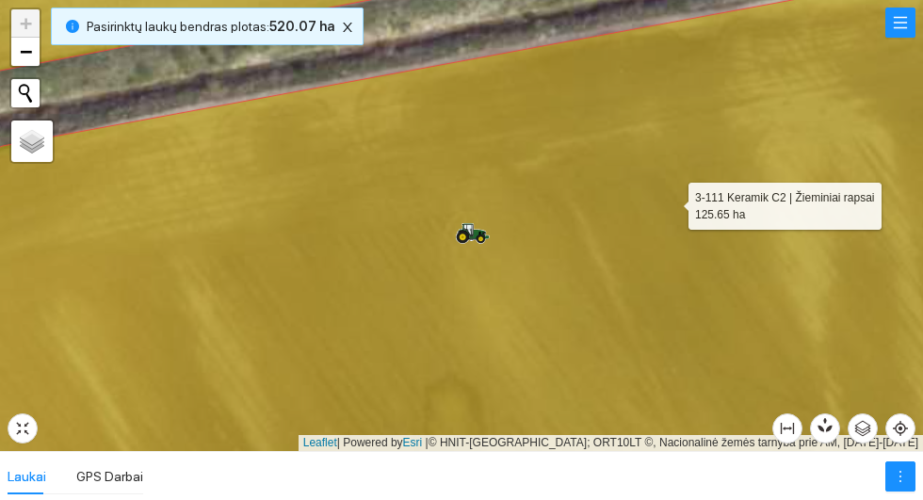
click at [482, 241] on icon at bounding box center [473, 232] width 33 height 18
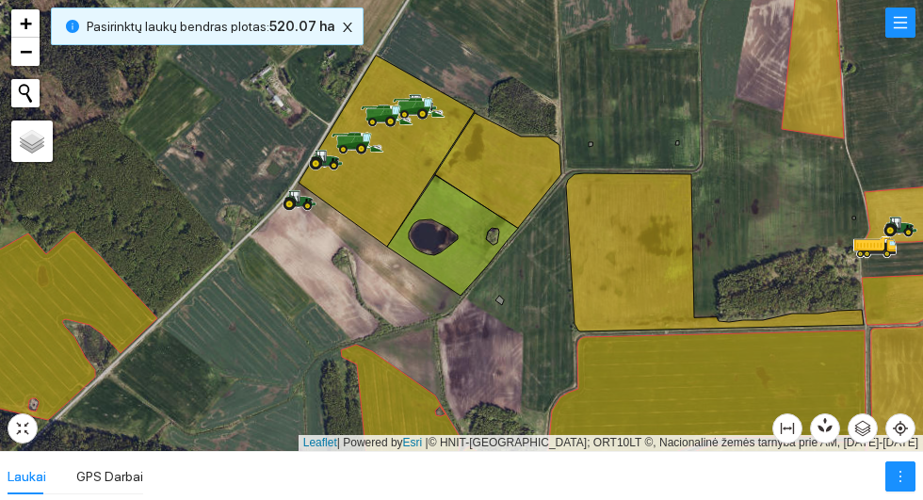
click at [288, 211] on ellipse at bounding box center [290, 204] width 14 height 14
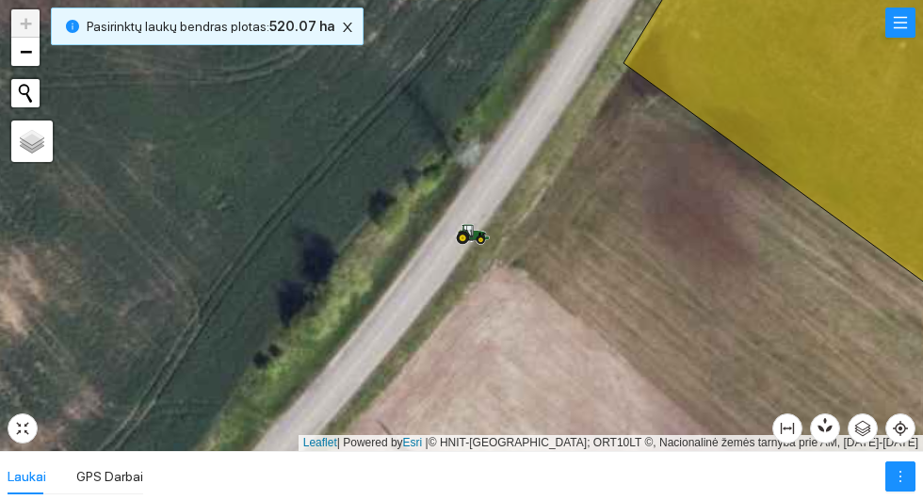
click at [471, 238] on icon at bounding box center [474, 231] width 32 height 15
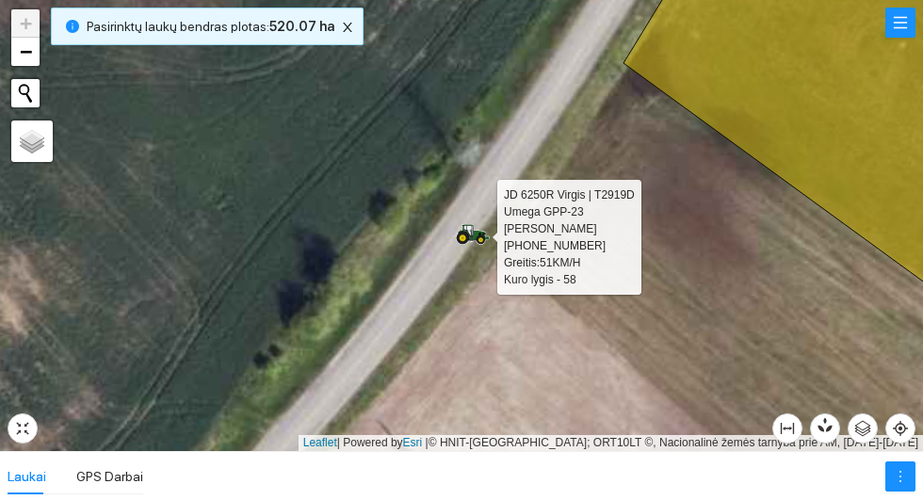
click at [263, 261] on div at bounding box center [461, 225] width 923 height 451
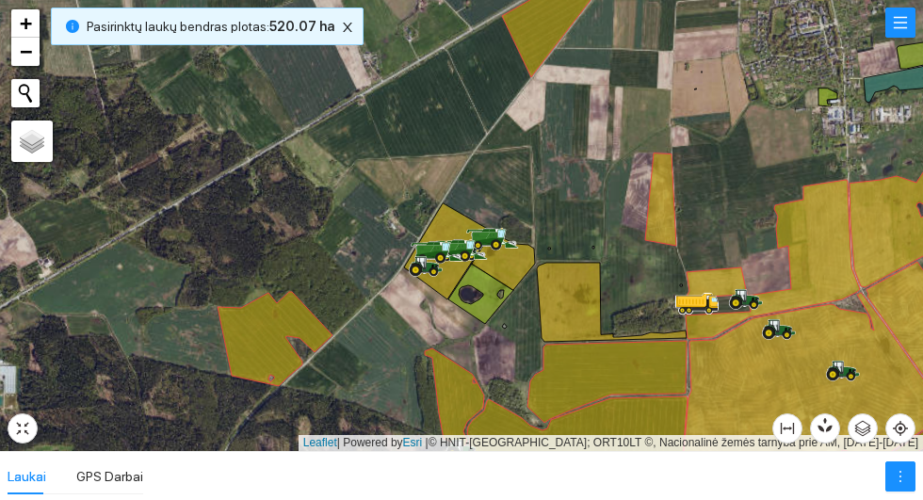
click at [324, 34] on b "520.07 ha" at bounding box center [301, 26] width 65 height 15
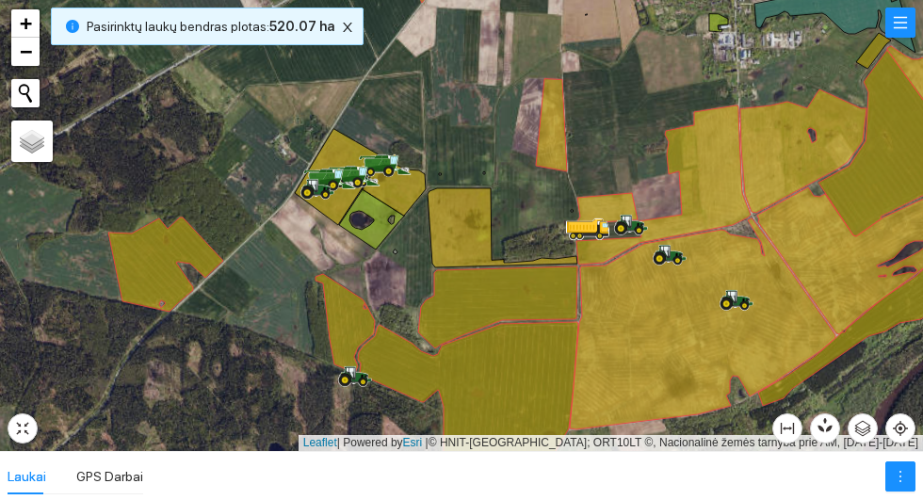
click at [327, 154] on icon at bounding box center [339, 177] width 88 height 96
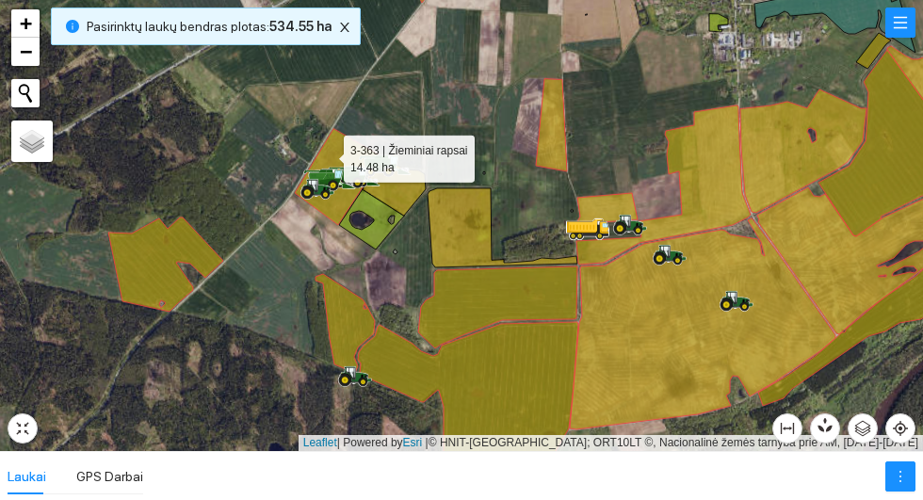
scroll to position [5264, 0]
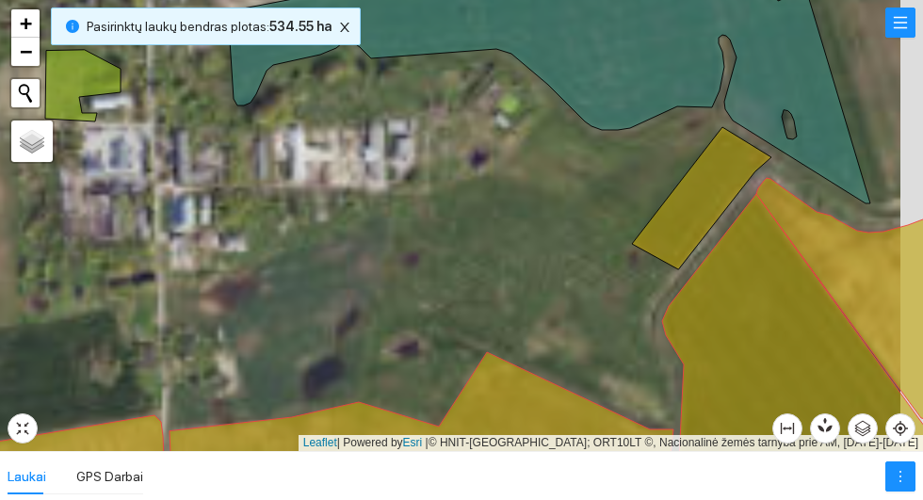
click at [686, 206] on icon at bounding box center [701, 198] width 139 height 142
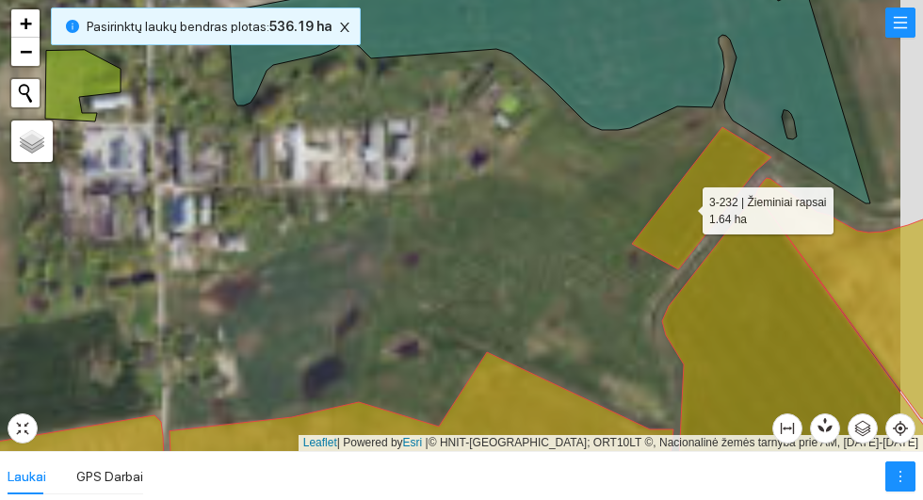
scroll to position [6384, 0]
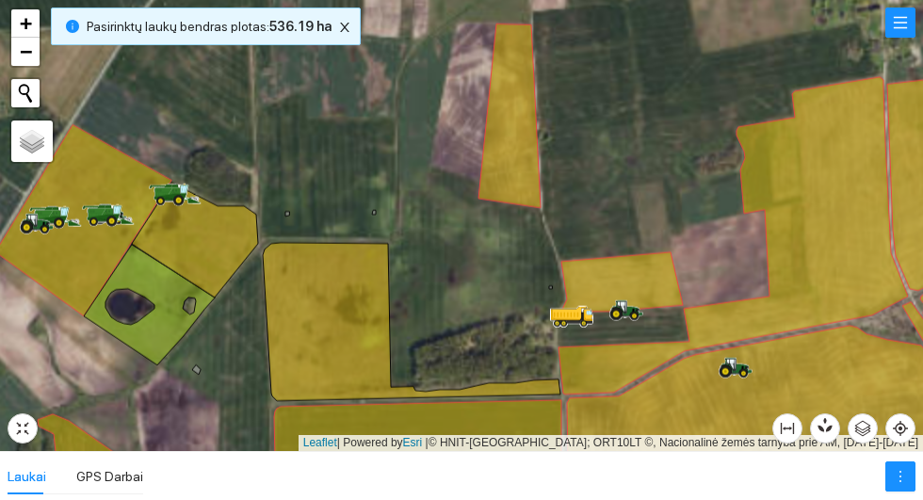
click at [207, 240] on icon at bounding box center [195, 240] width 126 height 115
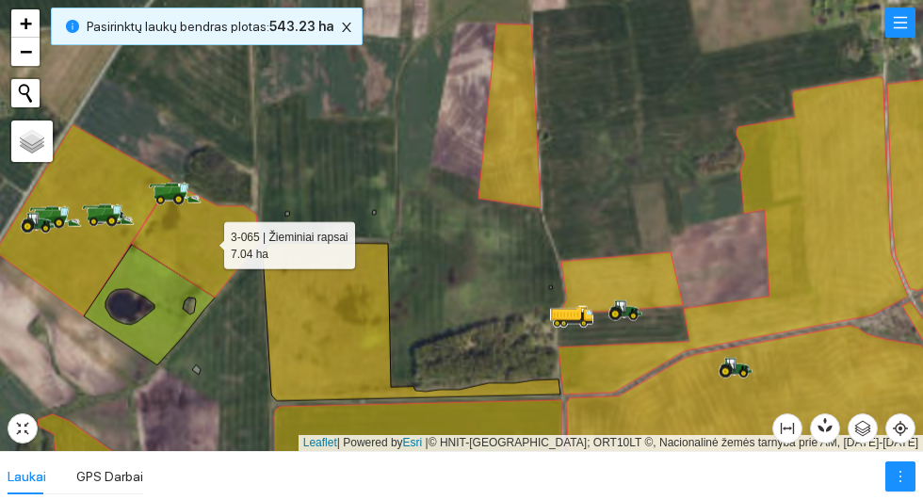
scroll to position [11695, 0]
click at [336, 328] on icon at bounding box center [412, 322] width 298 height 158
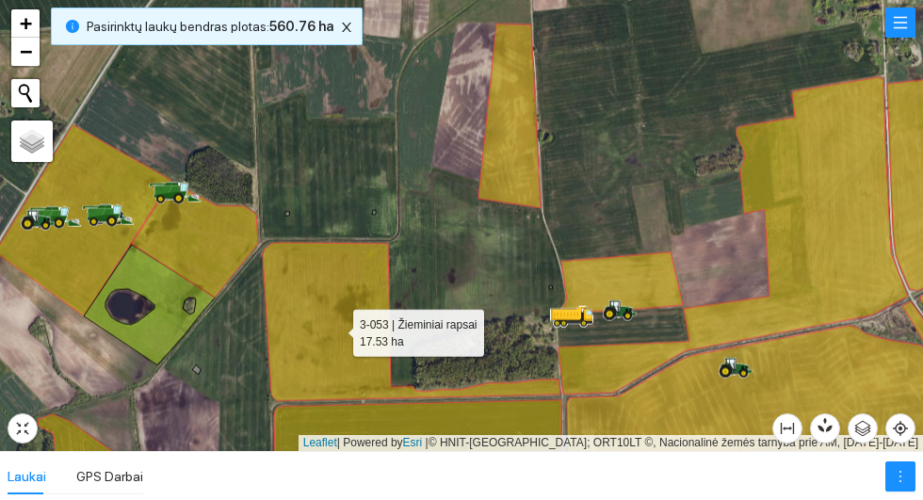
scroll to position [3551, 0]
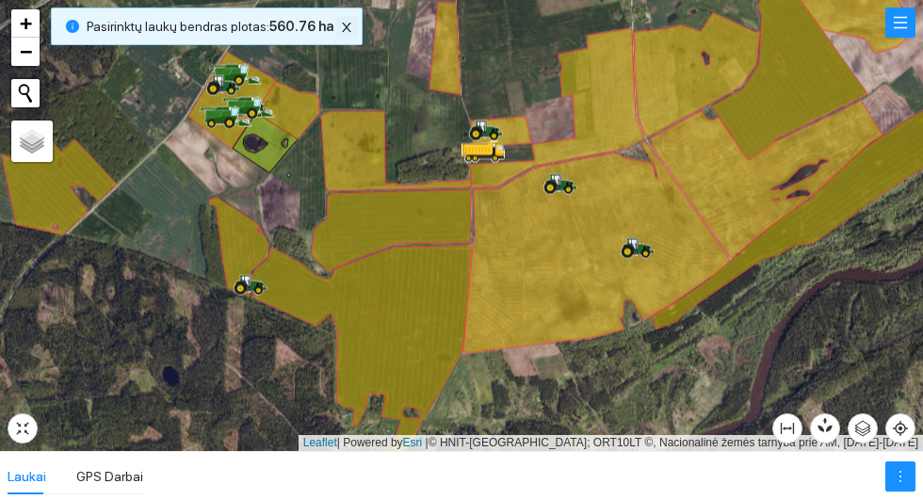
click at [349, 32] on icon "close" at bounding box center [346, 27] width 9 height 9
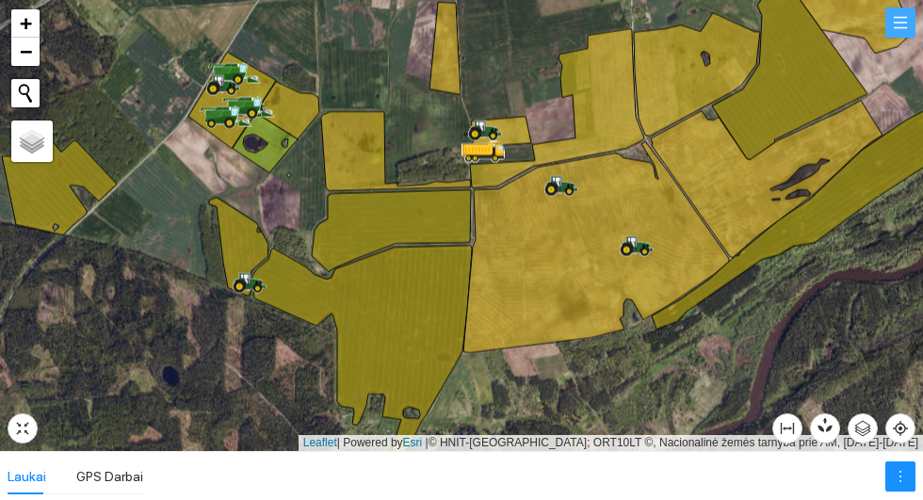
click at [900, 30] on button "button" at bounding box center [900, 23] width 30 height 30
click at [906, 30] on div at bounding box center [461, 250] width 923 height 500
click at [912, 41] on icon at bounding box center [846, 12] width 131 height 84
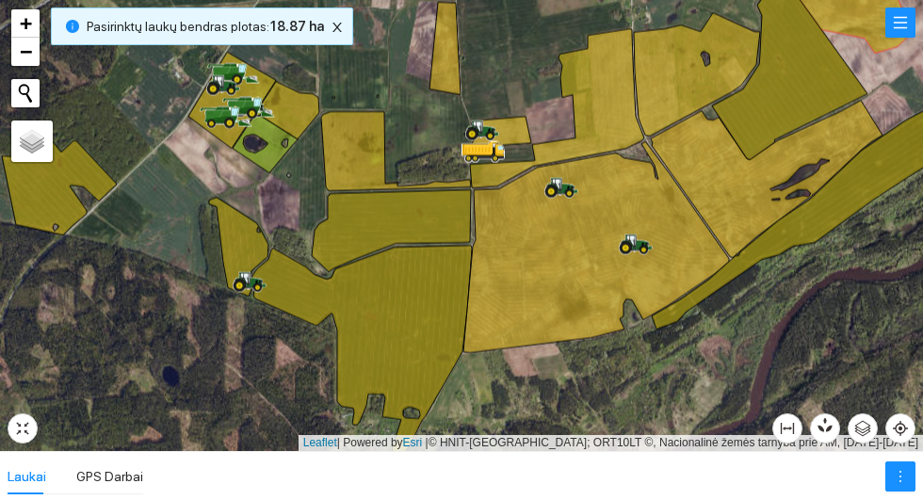
scroll to position [4473, 0]
click at [903, 36] on button "button" at bounding box center [900, 23] width 30 height 30
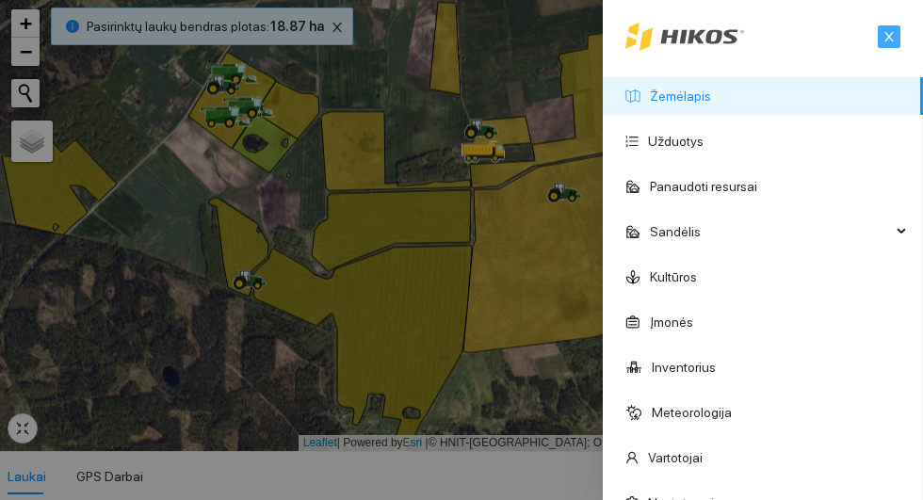
click at [896, 39] on icon "close" at bounding box center [889, 36] width 13 height 13
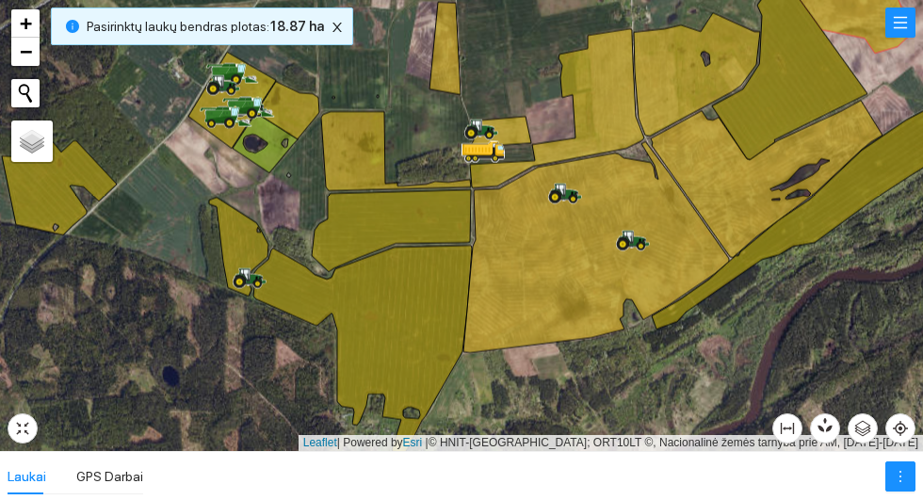
scroll to position [0, 0]
click at [904, 38] on button "button" at bounding box center [900, 23] width 30 height 30
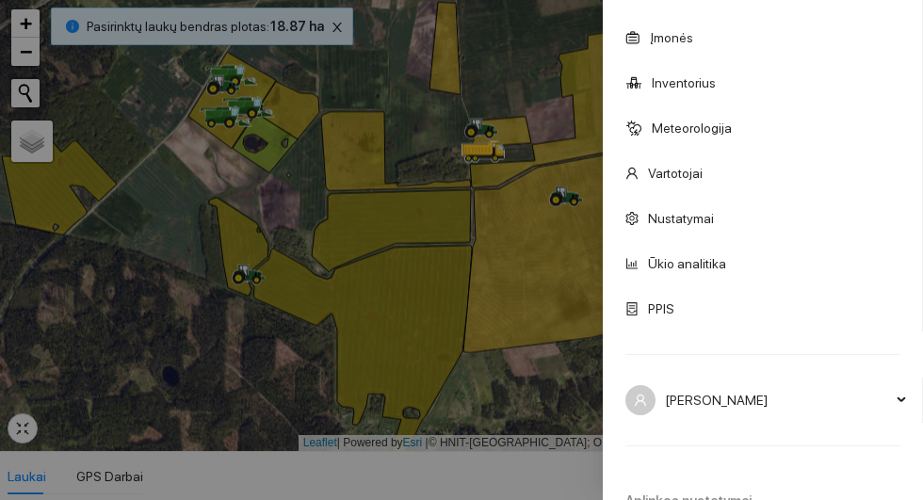
scroll to position [391, 0]
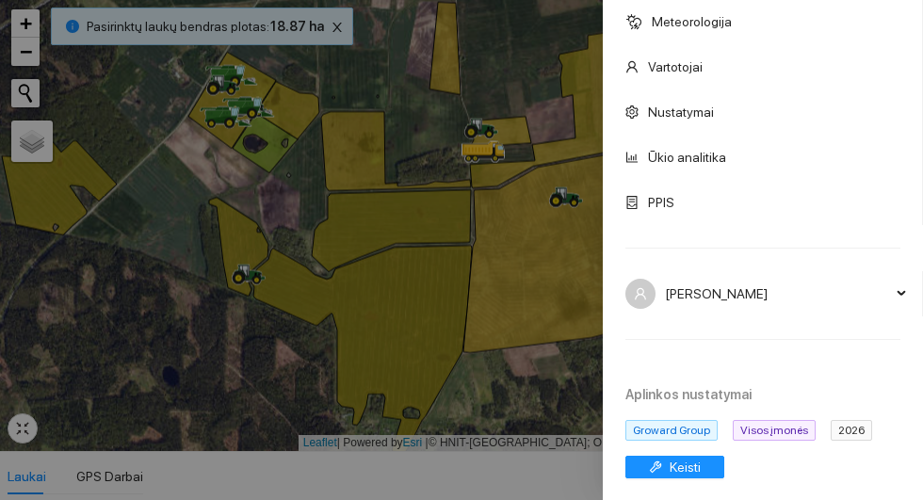
click at [850, 439] on span "2026" at bounding box center [851, 430] width 41 height 21
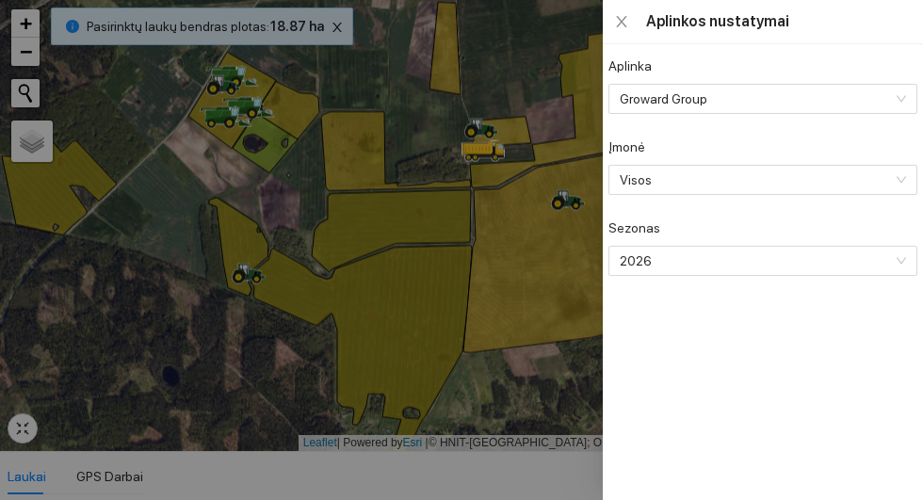
click at [797, 268] on span "2026" at bounding box center [761, 261] width 283 height 28
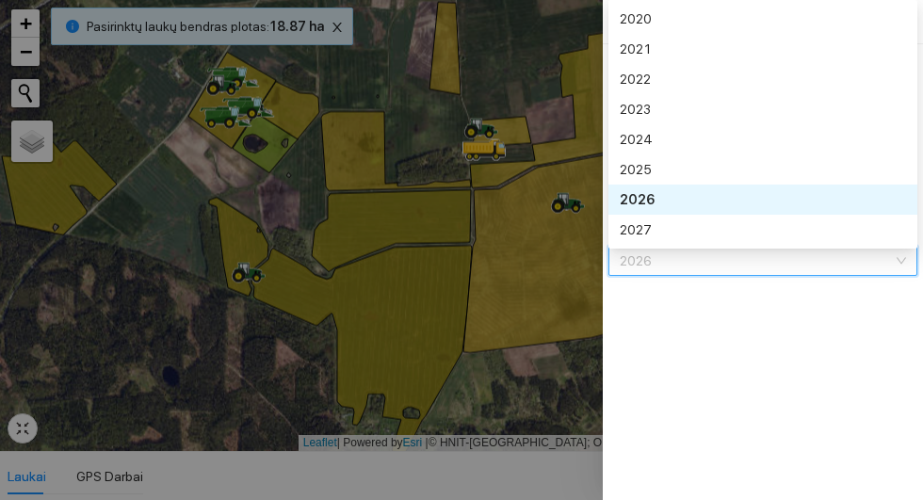
click at [736, 178] on div "2025" at bounding box center [761, 169] width 283 height 21
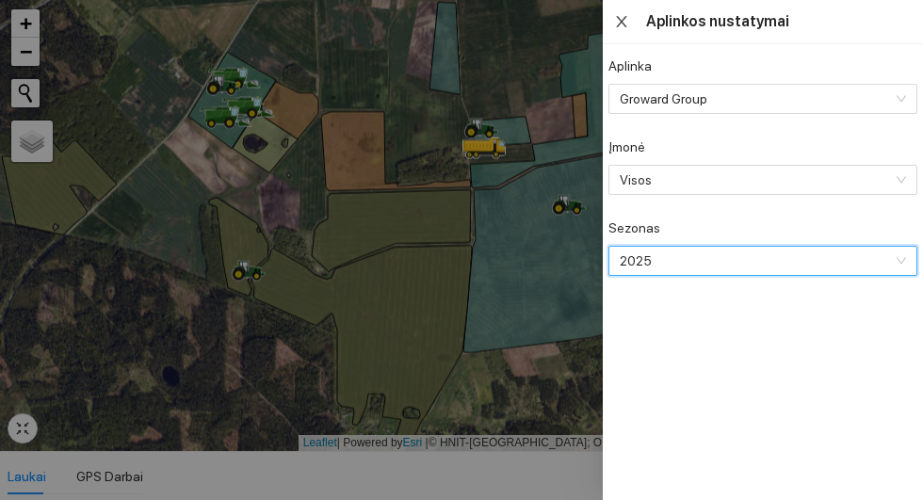
click at [629, 29] on icon "close" at bounding box center [621, 21] width 15 height 15
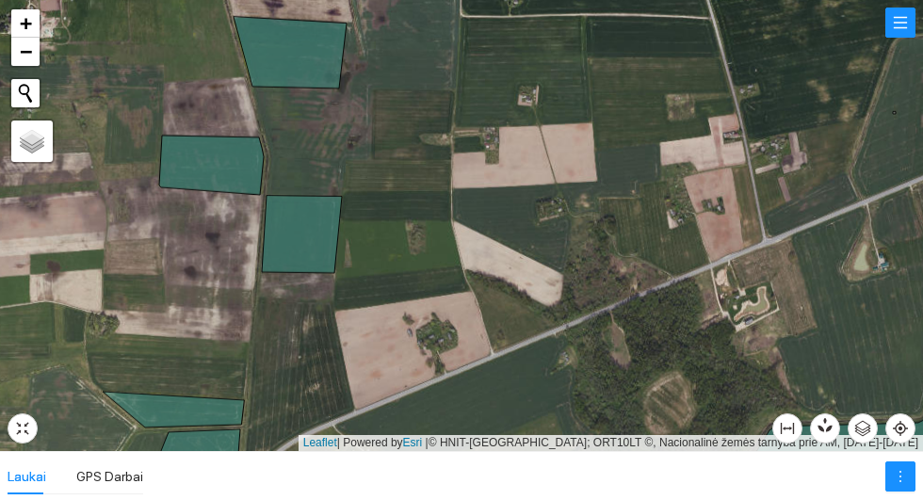
click at [299, 64] on icon at bounding box center [290, 53] width 113 height 72
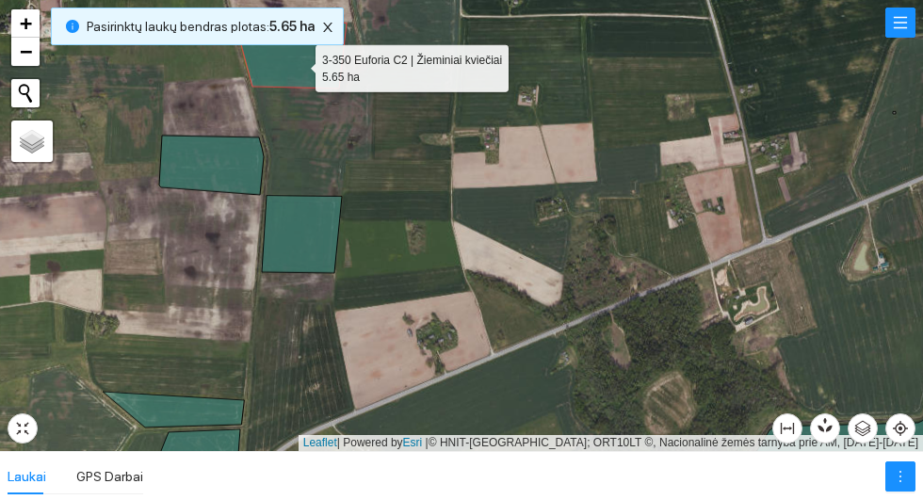
scroll to position [6181, 0]
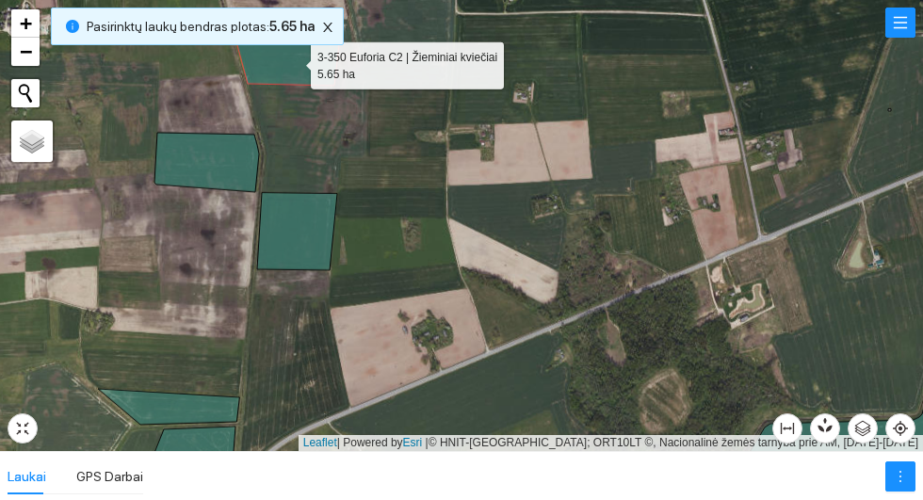
click at [200, 165] on icon at bounding box center [206, 162] width 105 height 59
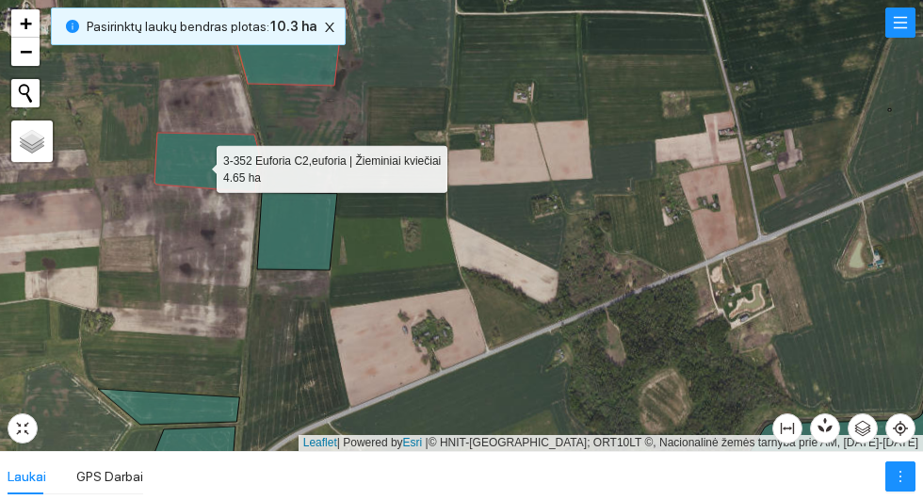
scroll to position [1841, 0]
click at [294, 245] on icon at bounding box center [297, 231] width 80 height 77
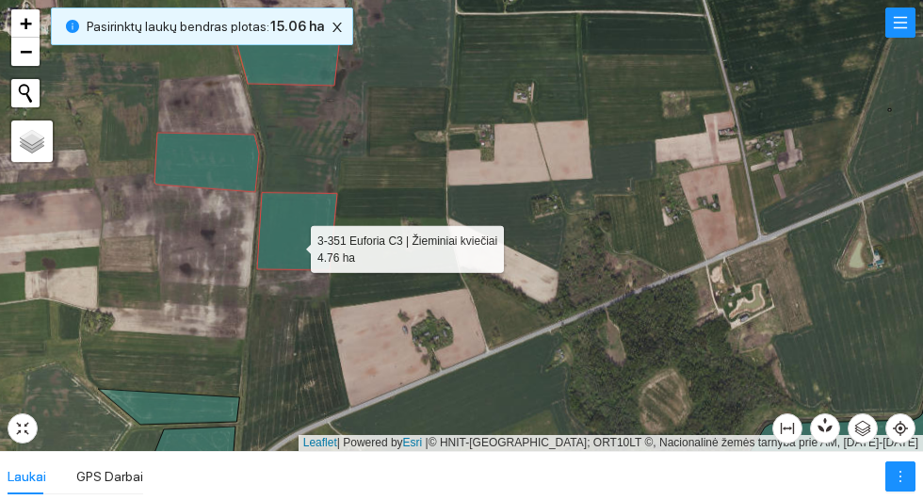
scroll to position [6248, 0]
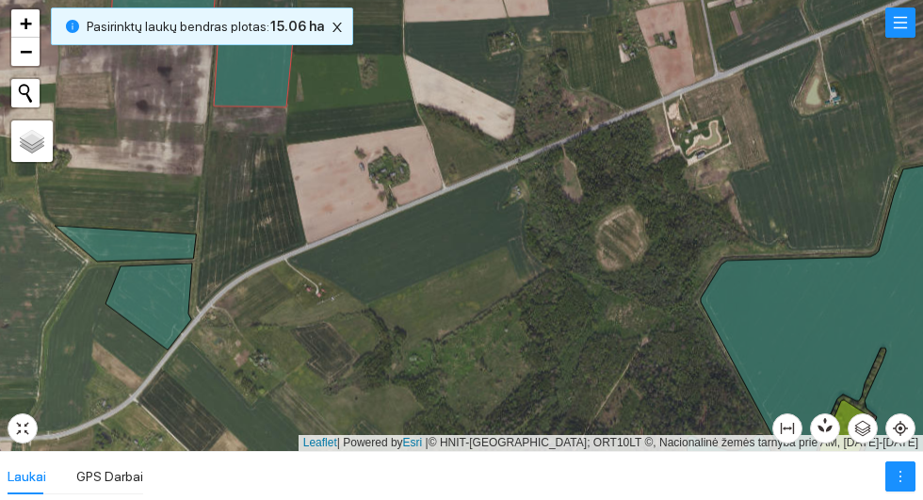
click at [131, 252] on icon at bounding box center [125, 244] width 141 height 36
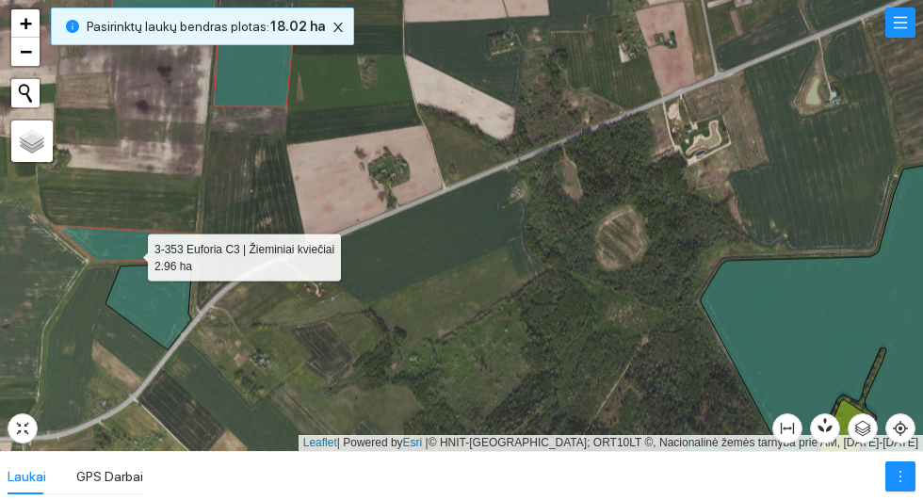
scroll to position [3881, 0]
click at [162, 318] on icon at bounding box center [148, 307] width 87 height 87
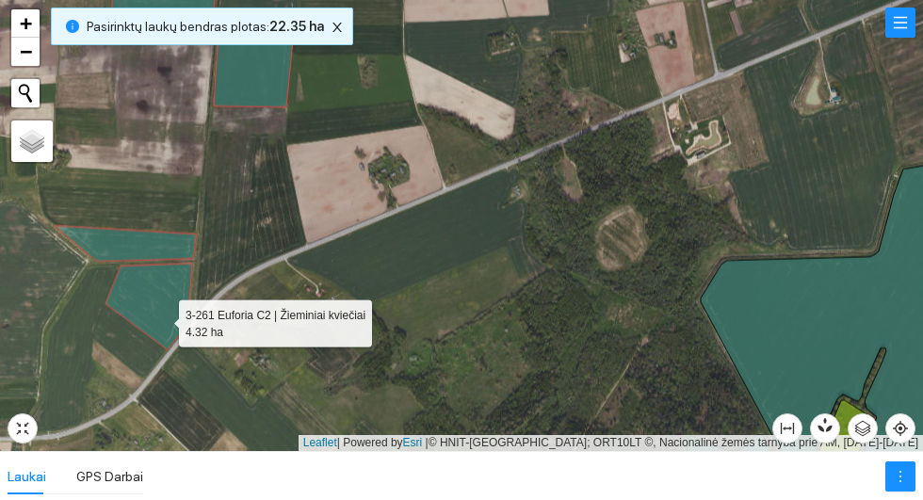
scroll to position [7763, 0]
click at [343, 34] on icon "close" at bounding box center [337, 27] width 13 height 13
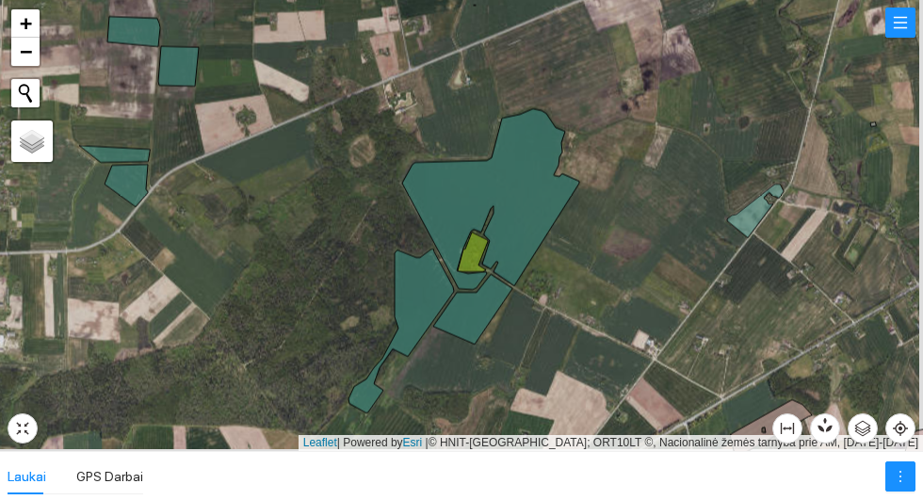
click at [749, 229] on icon at bounding box center [755, 212] width 57 height 54
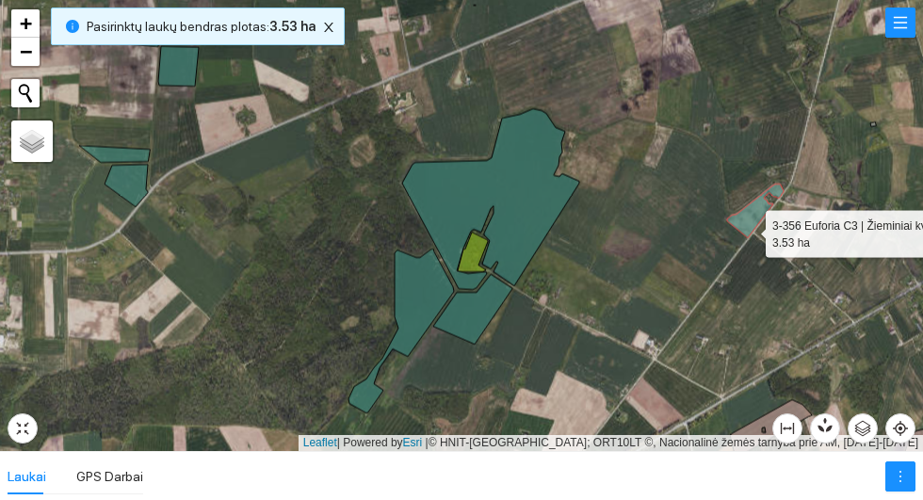
scroll to position [10988, 0]
